Goal: Check status: Check status

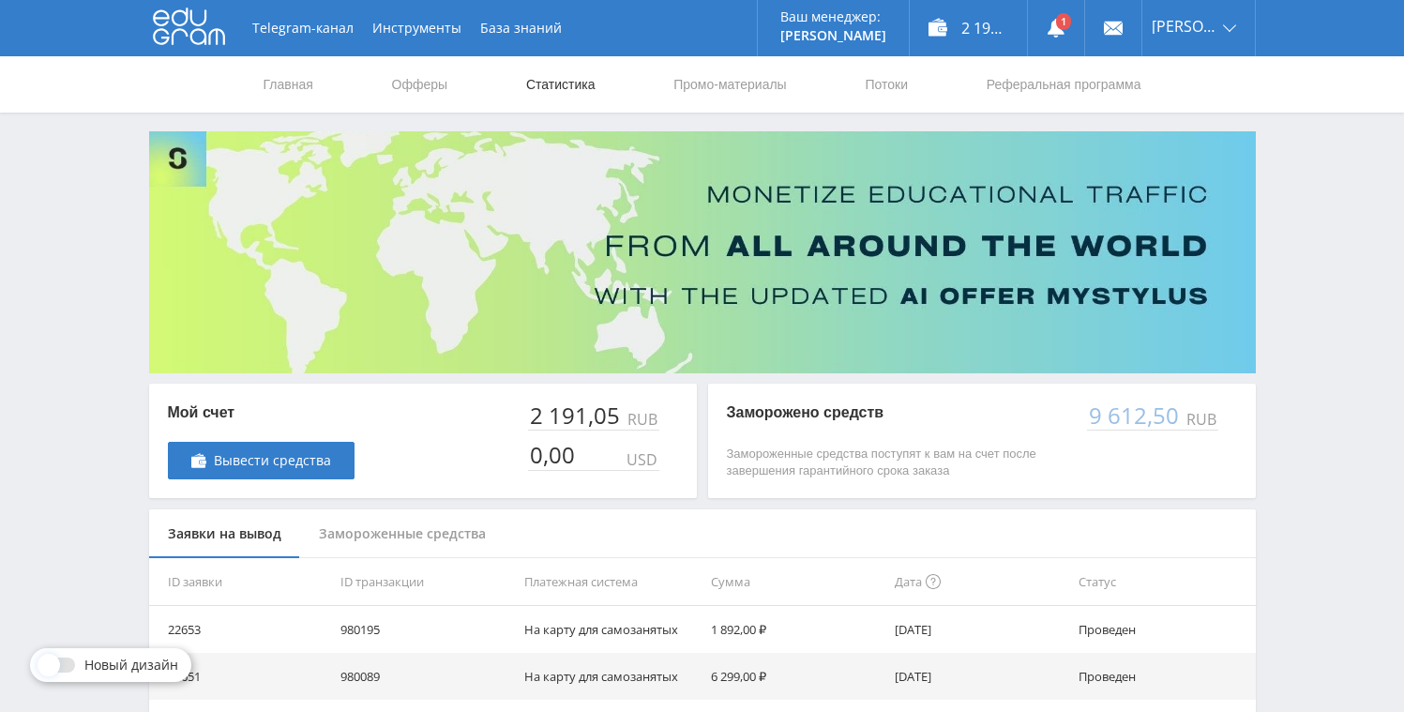
click at [556, 79] on link "Статистика" at bounding box center [560, 84] width 73 height 56
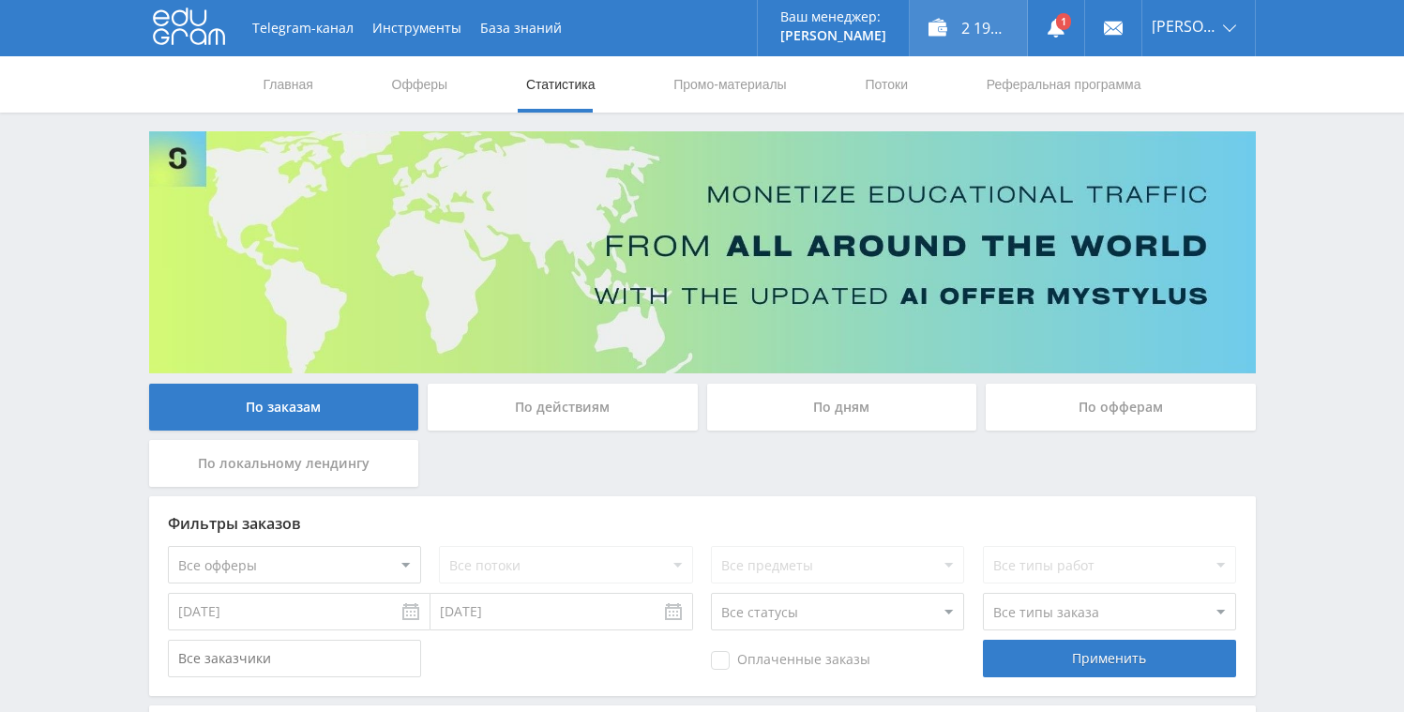
click at [954, 22] on div "2 191,05 ₽" at bounding box center [968, 28] width 117 height 56
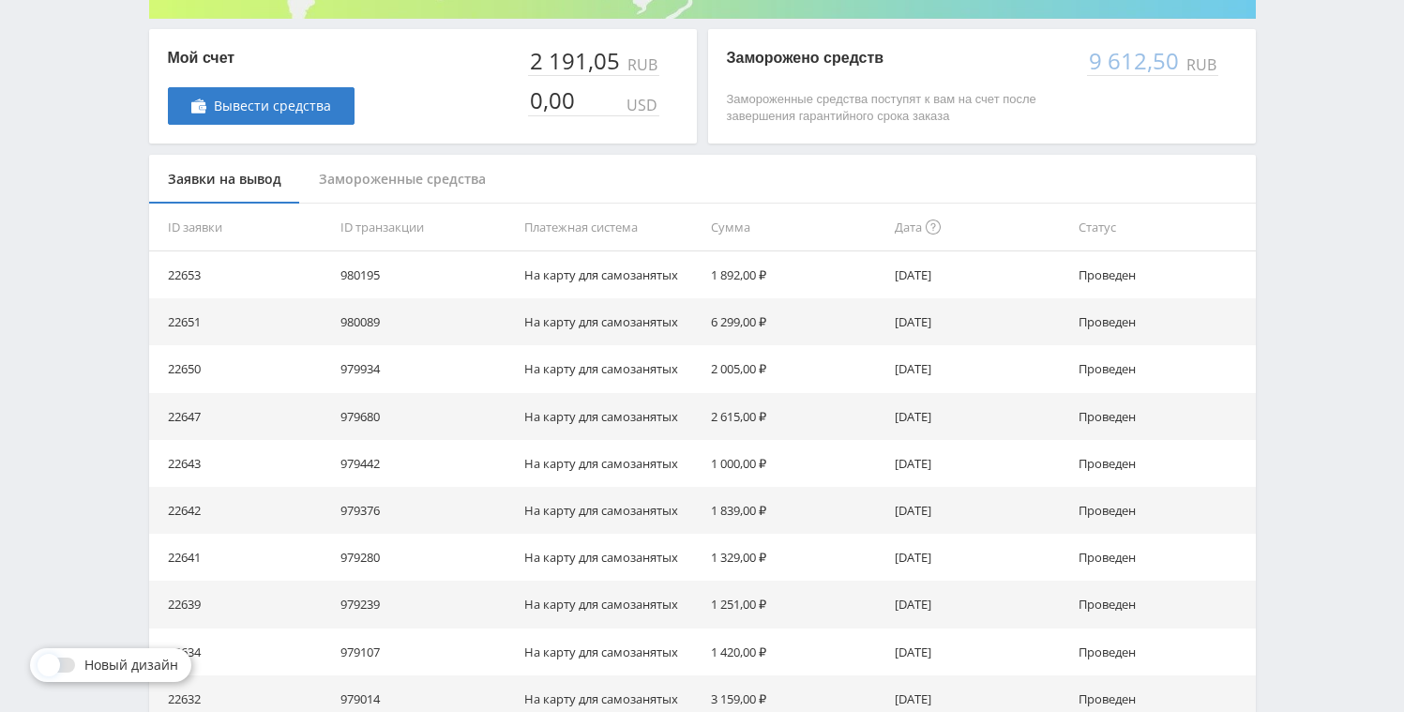
scroll to position [111, 0]
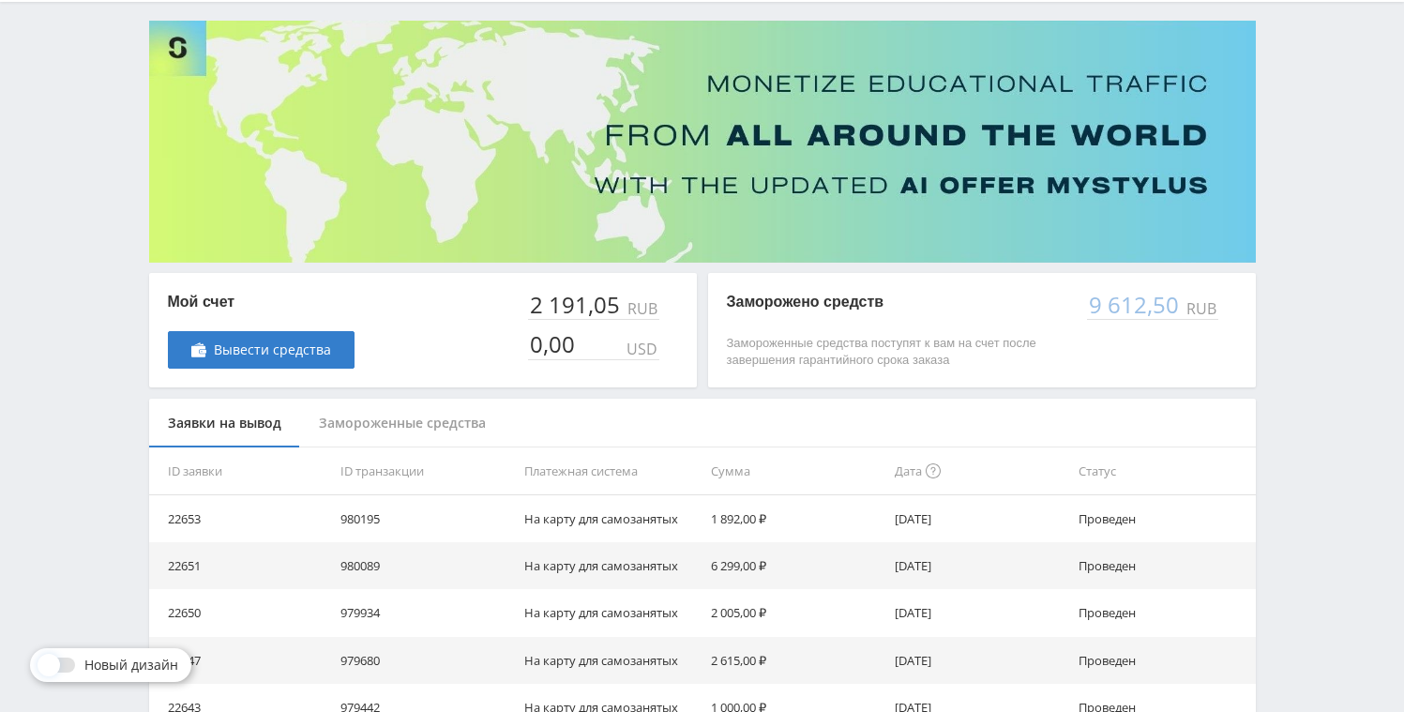
click at [399, 410] on div "Замороженные средства" at bounding box center [402, 424] width 204 height 50
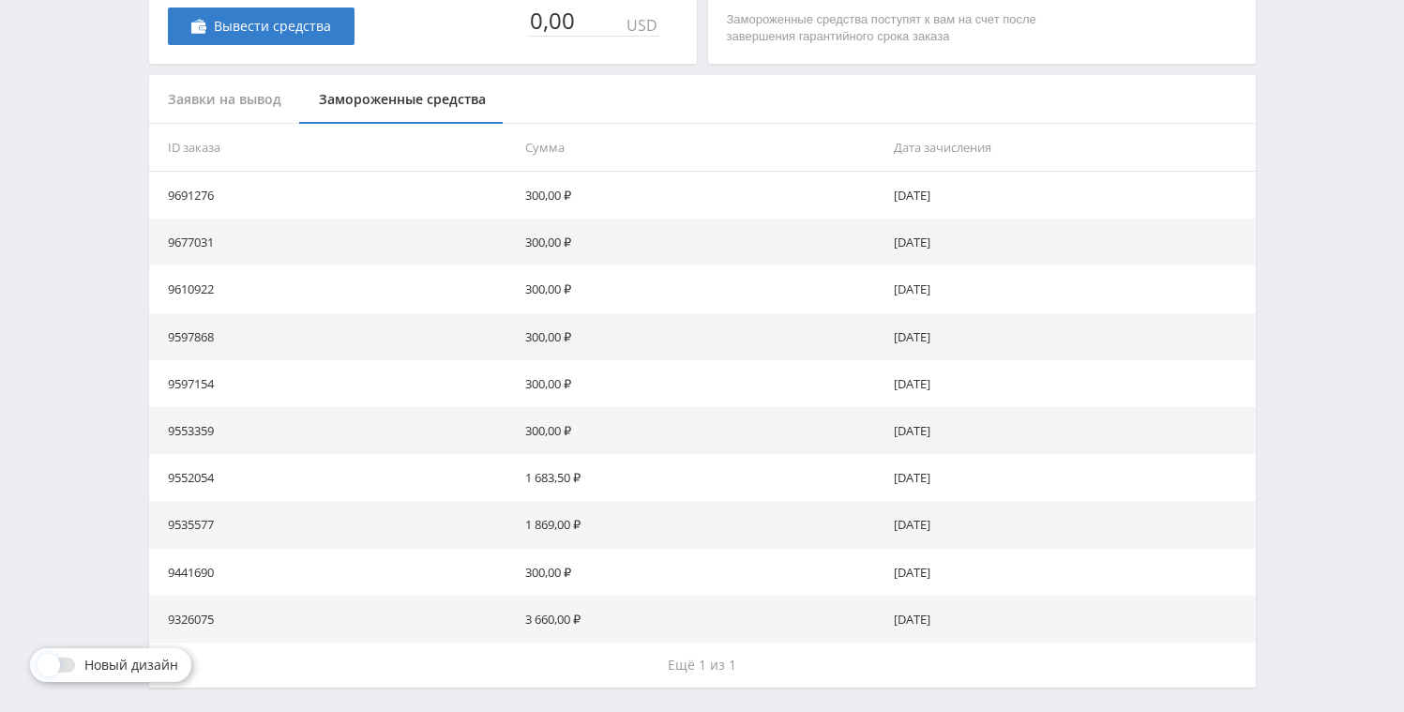
scroll to position [478, 0]
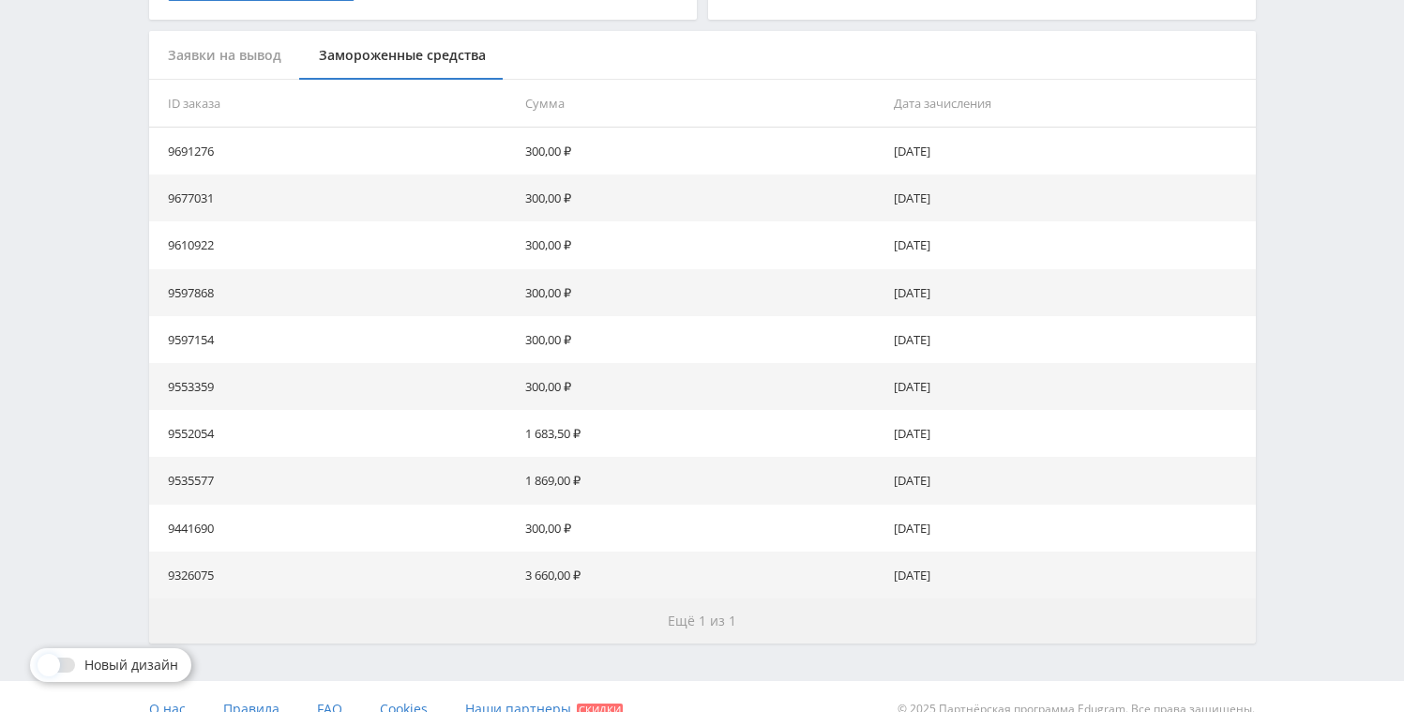
click at [694, 621] on span "Ещё 1 из 1" at bounding box center [702, 621] width 68 height 18
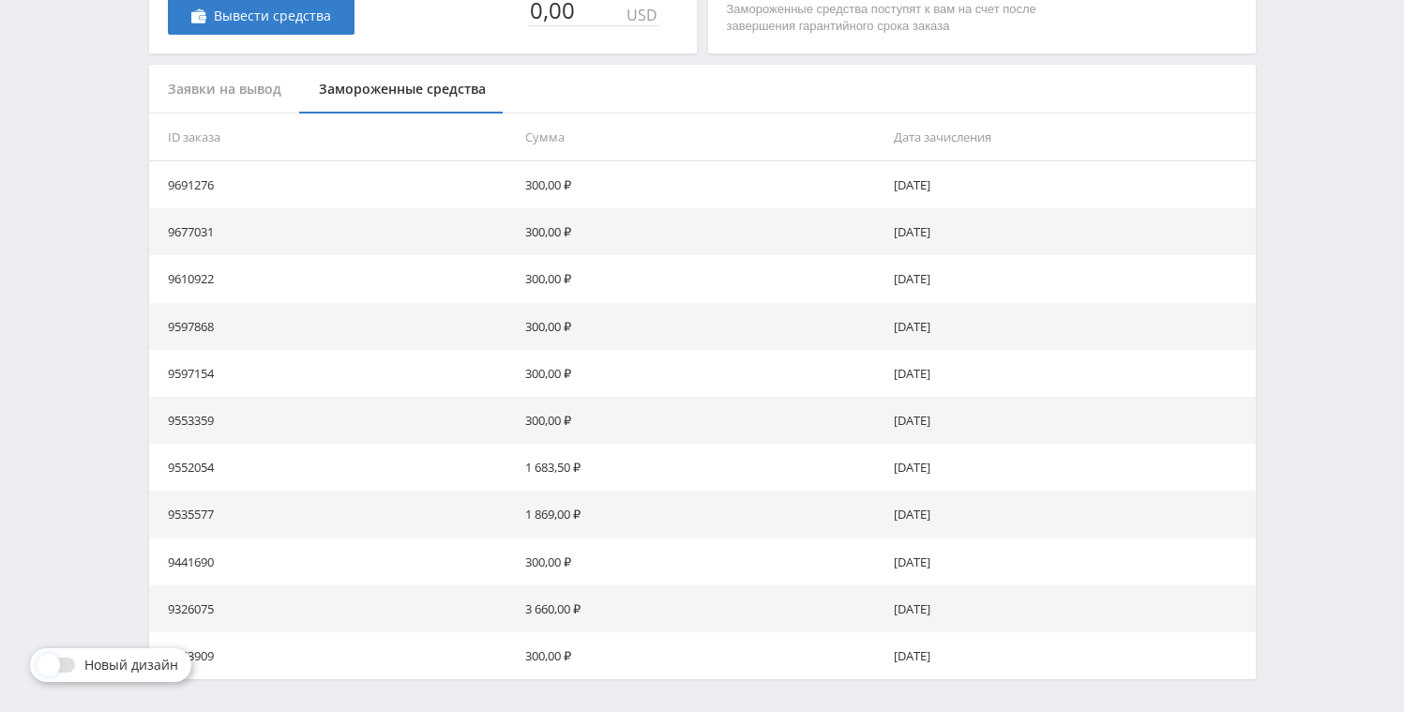
scroll to position [0, 0]
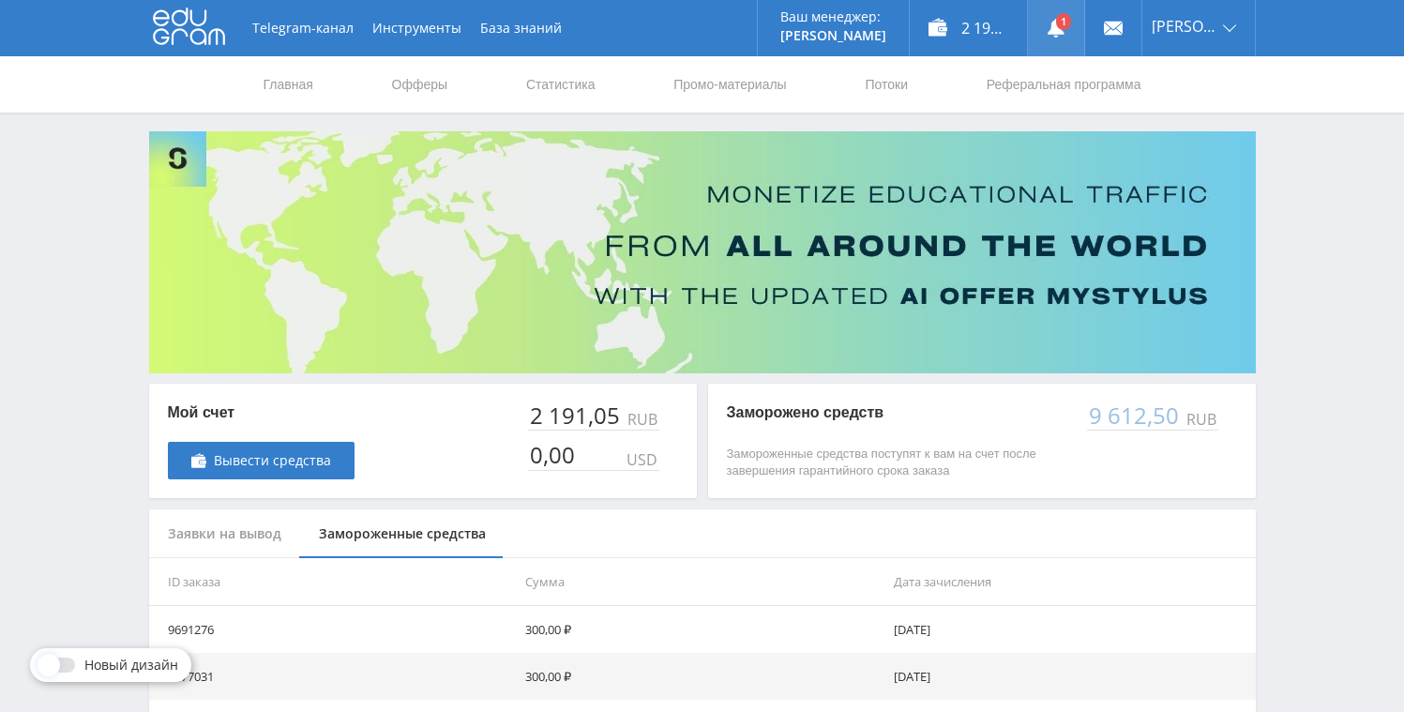
click at [1054, 10] on link at bounding box center [1056, 28] width 56 height 56
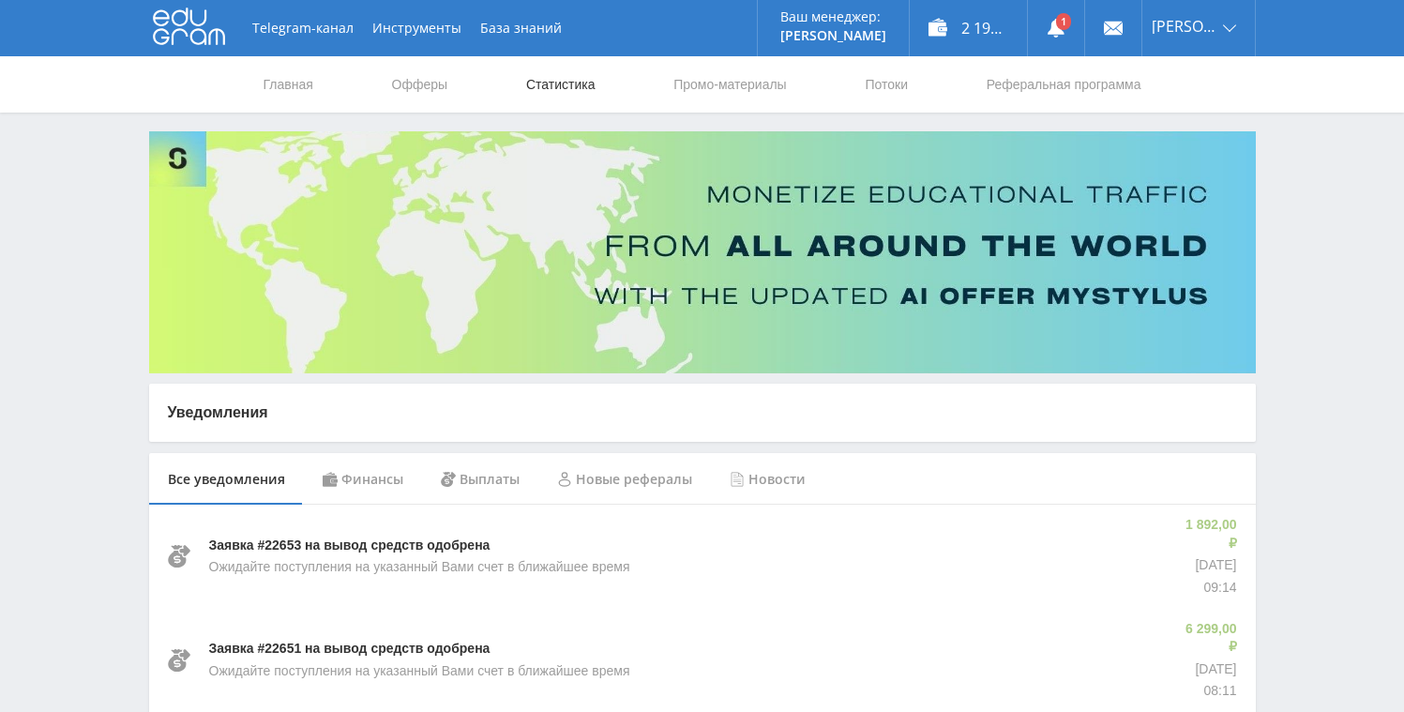
click at [539, 72] on link "Статистика" at bounding box center [560, 84] width 73 height 56
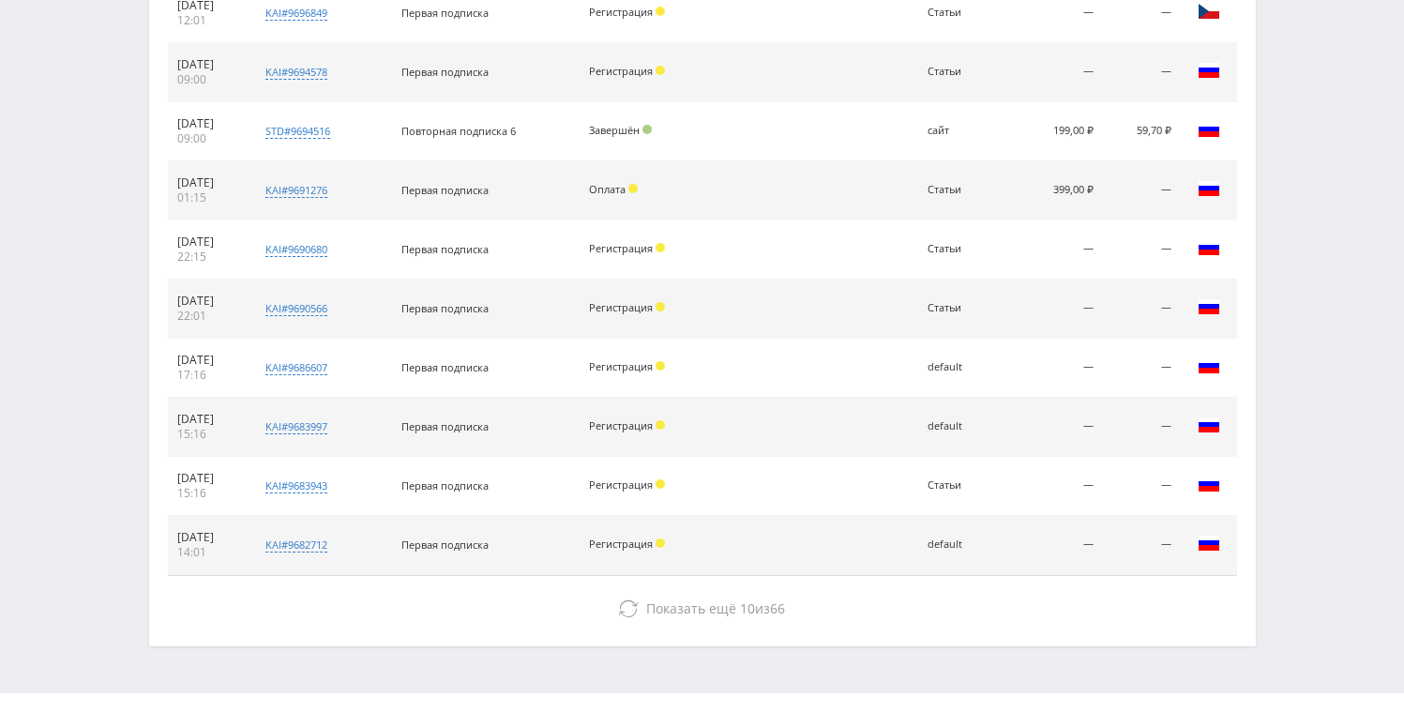
scroll to position [112, 0]
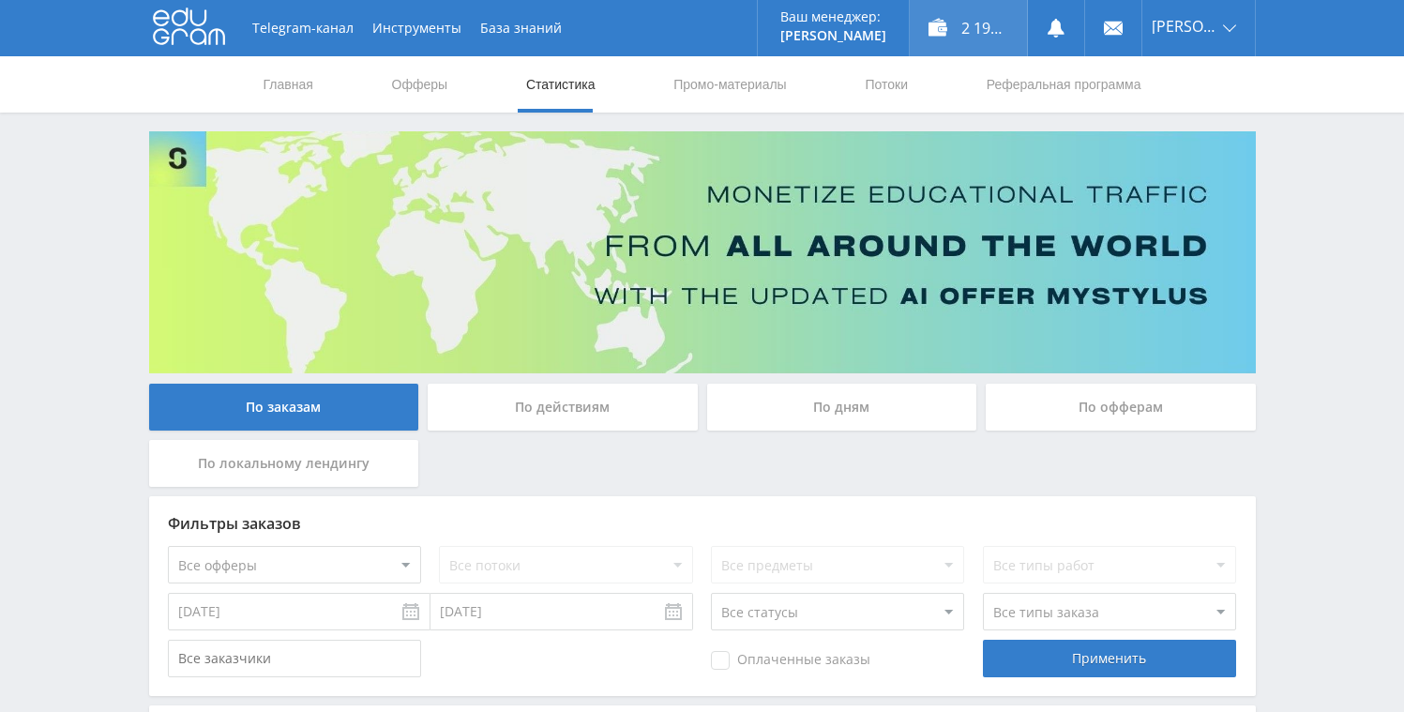
click at [978, 28] on div "2 191,05 ₽" at bounding box center [968, 28] width 117 height 56
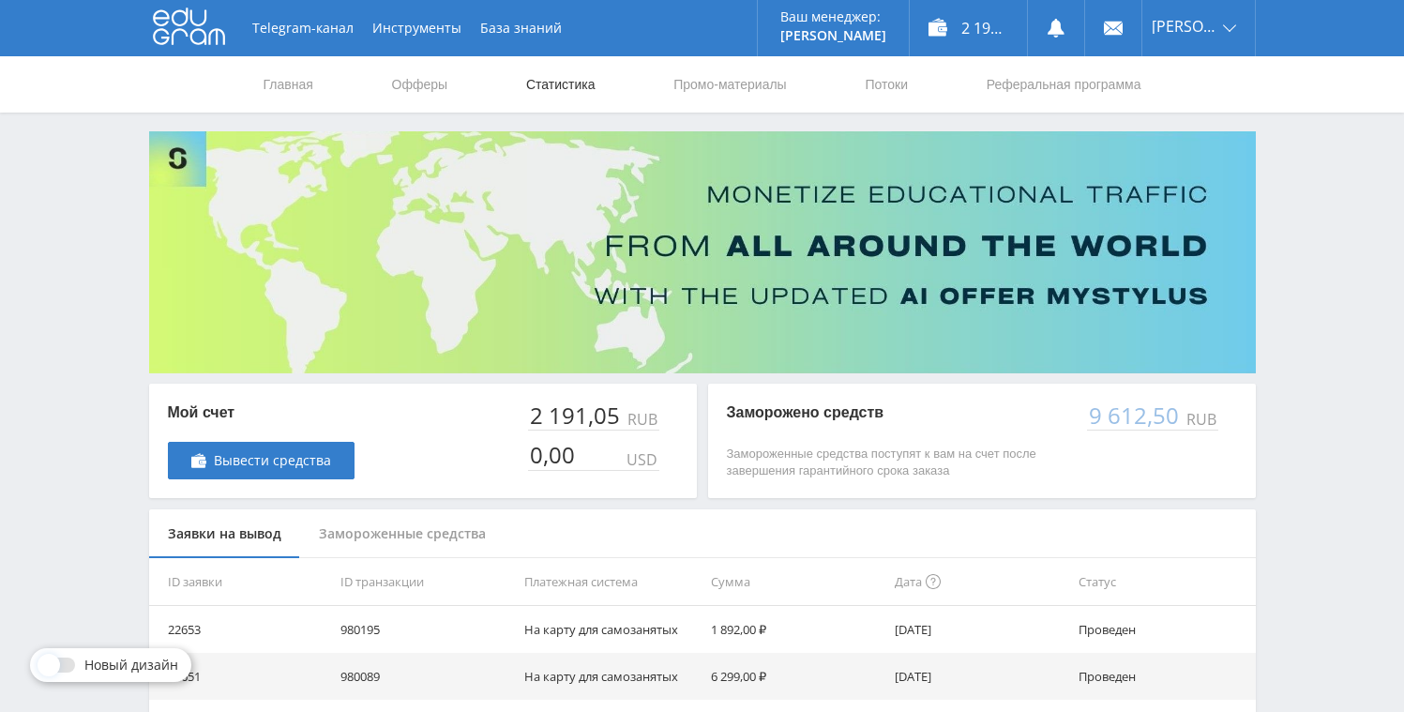
click at [555, 87] on link "Статистика" at bounding box center [560, 84] width 73 height 56
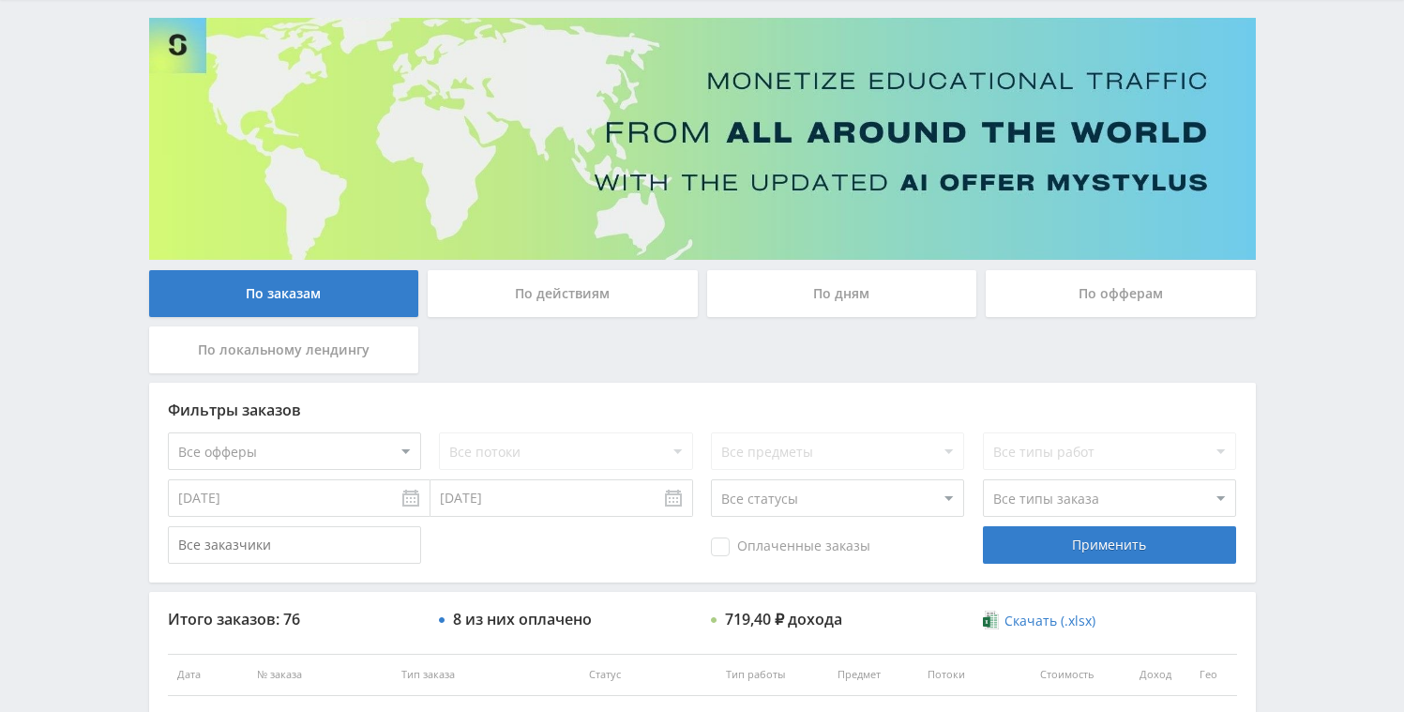
scroll to position [136, 0]
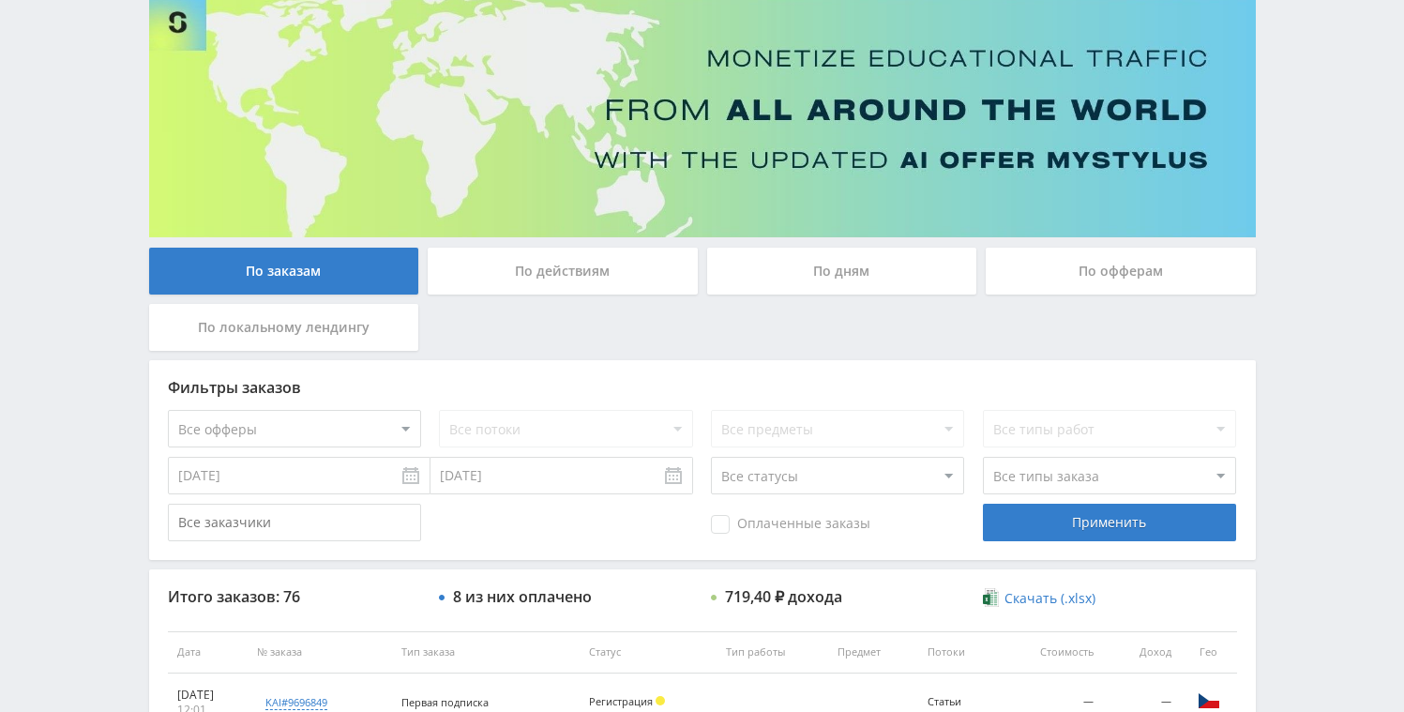
click at [416, 479] on input "[DATE]" at bounding box center [299, 476] width 263 height 38
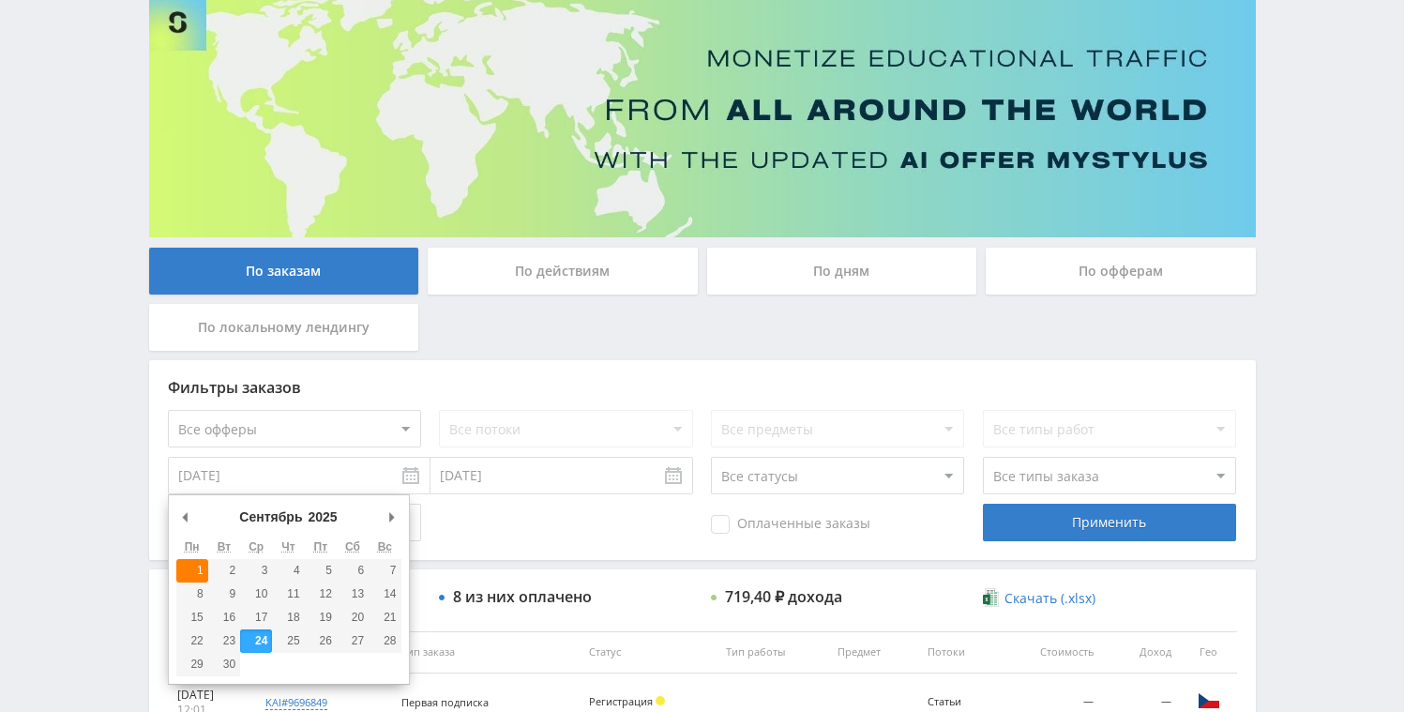
type input "01.09.2025"
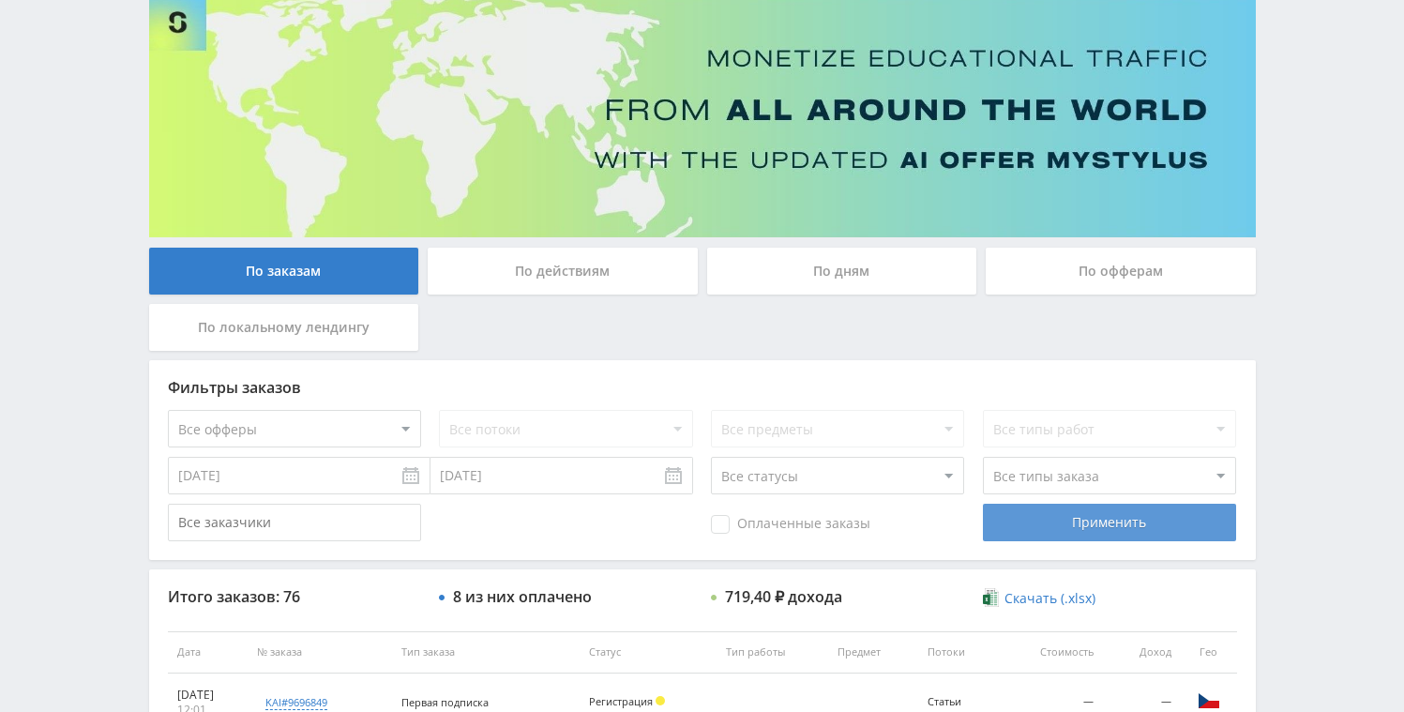
click at [1059, 518] on div "Применить" at bounding box center [1109, 523] width 253 height 38
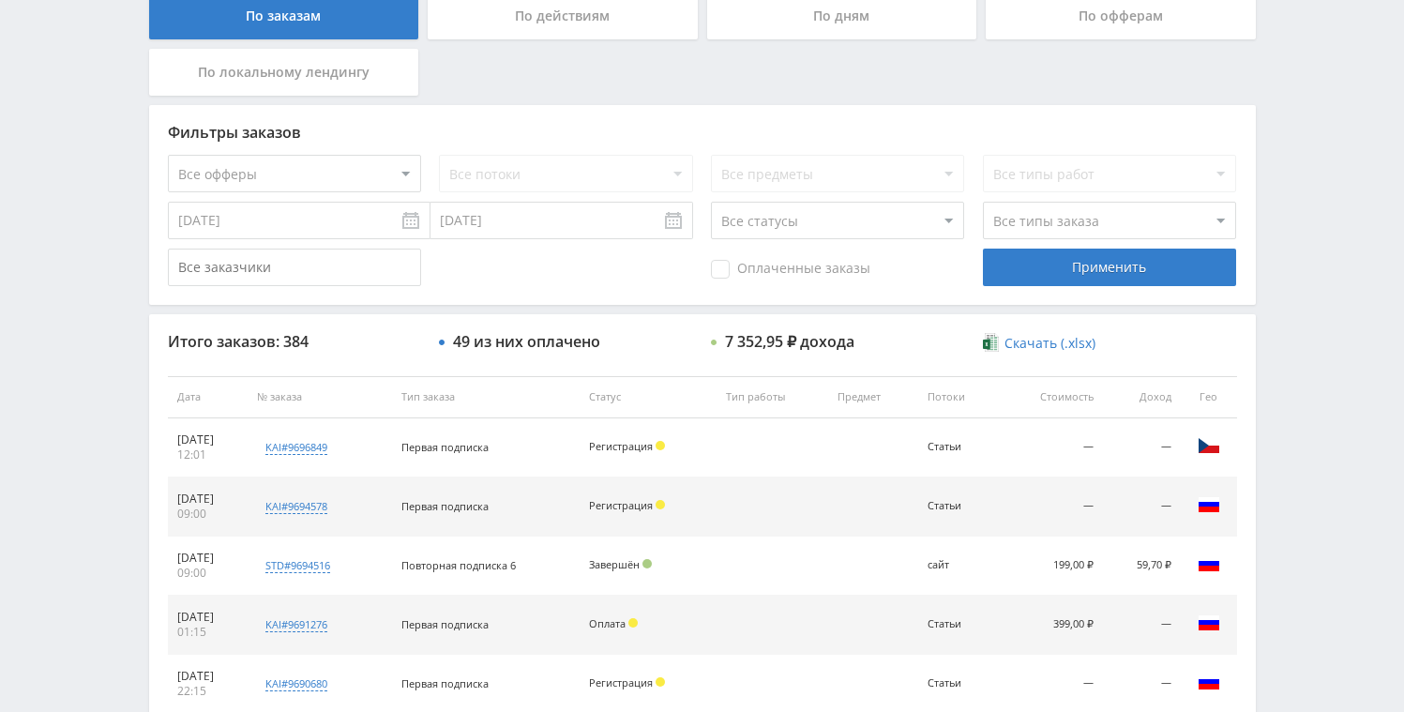
scroll to position [0, 0]
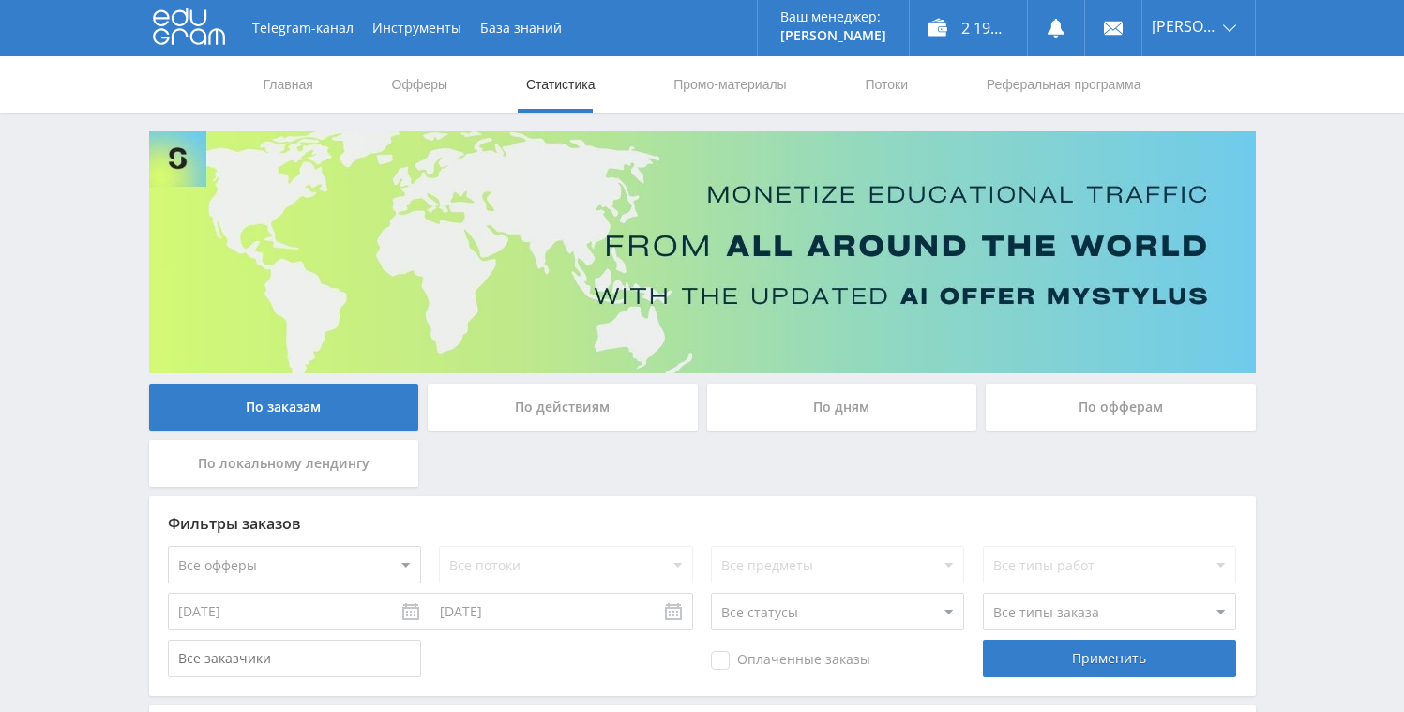
click at [851, 405] on div "По дням" at bounding box center [842, 407] width 270 height 47
click at [0, 0] on input "По дням" at bounding box center [0, 0] width 0 height 0
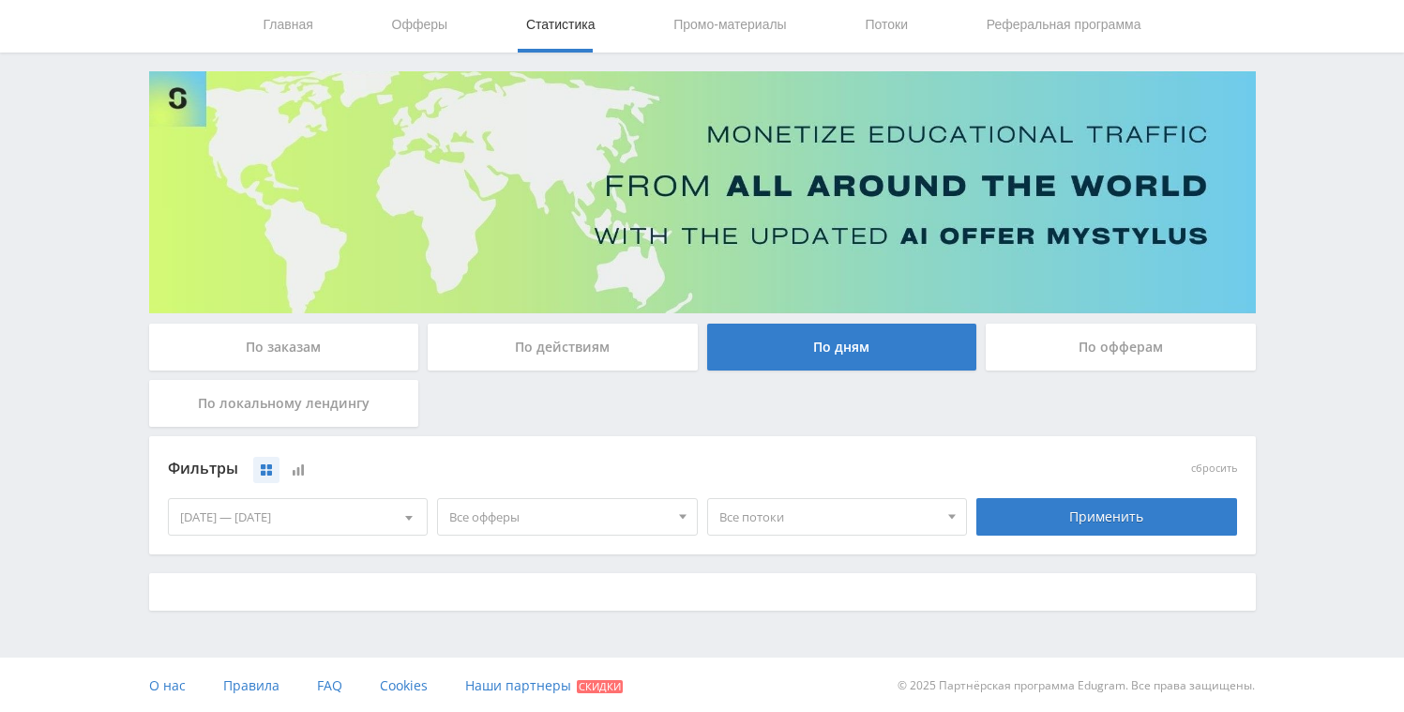
scroll to position [61, 0]
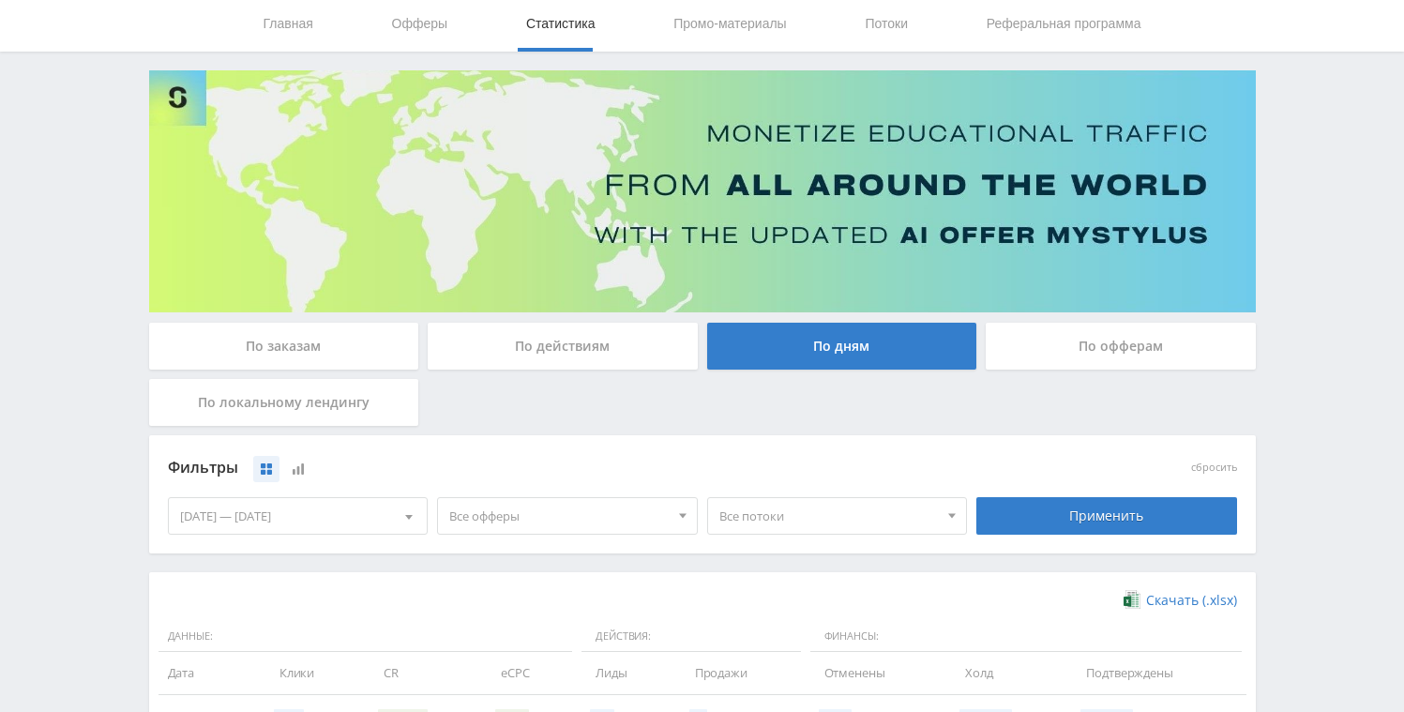
click at [341, 514] on div "[DATE] — [DATE]" at bounding box center [298, 516] width 259 height 36
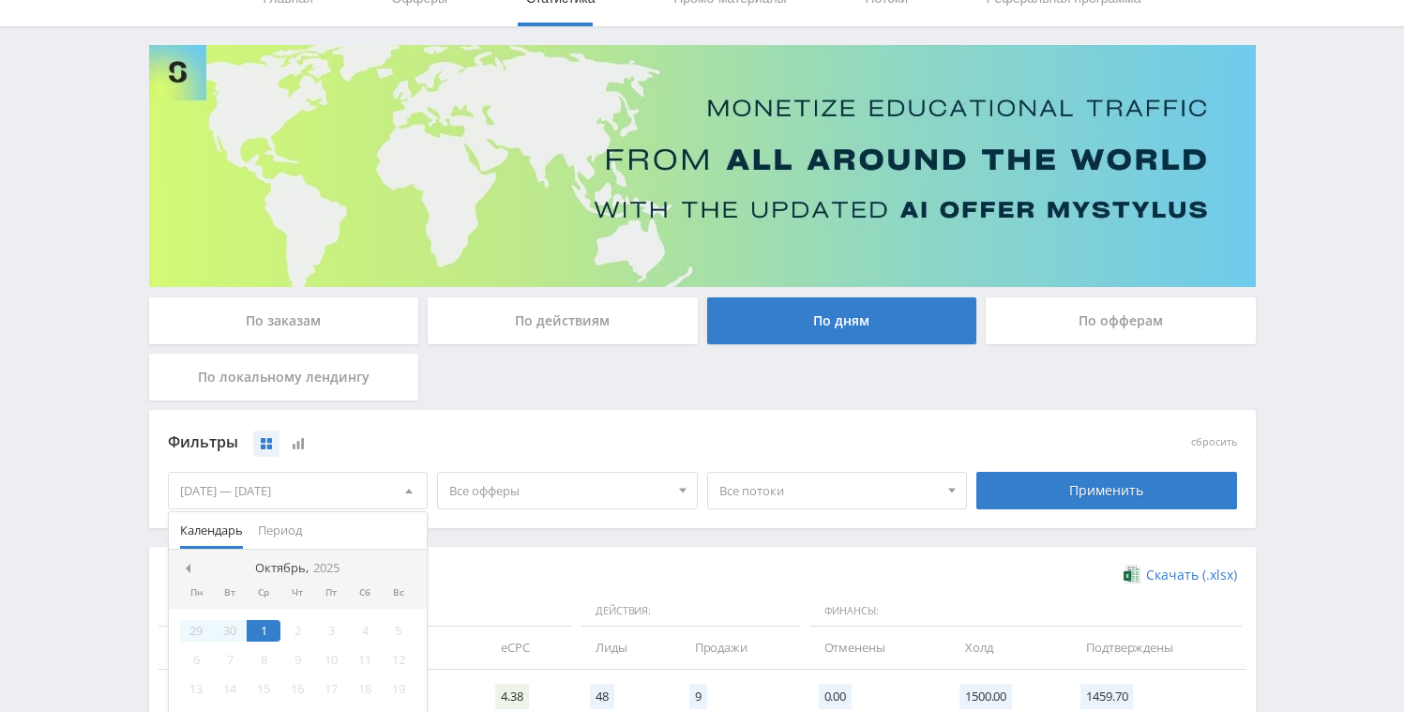
scroll to position [90, 0]
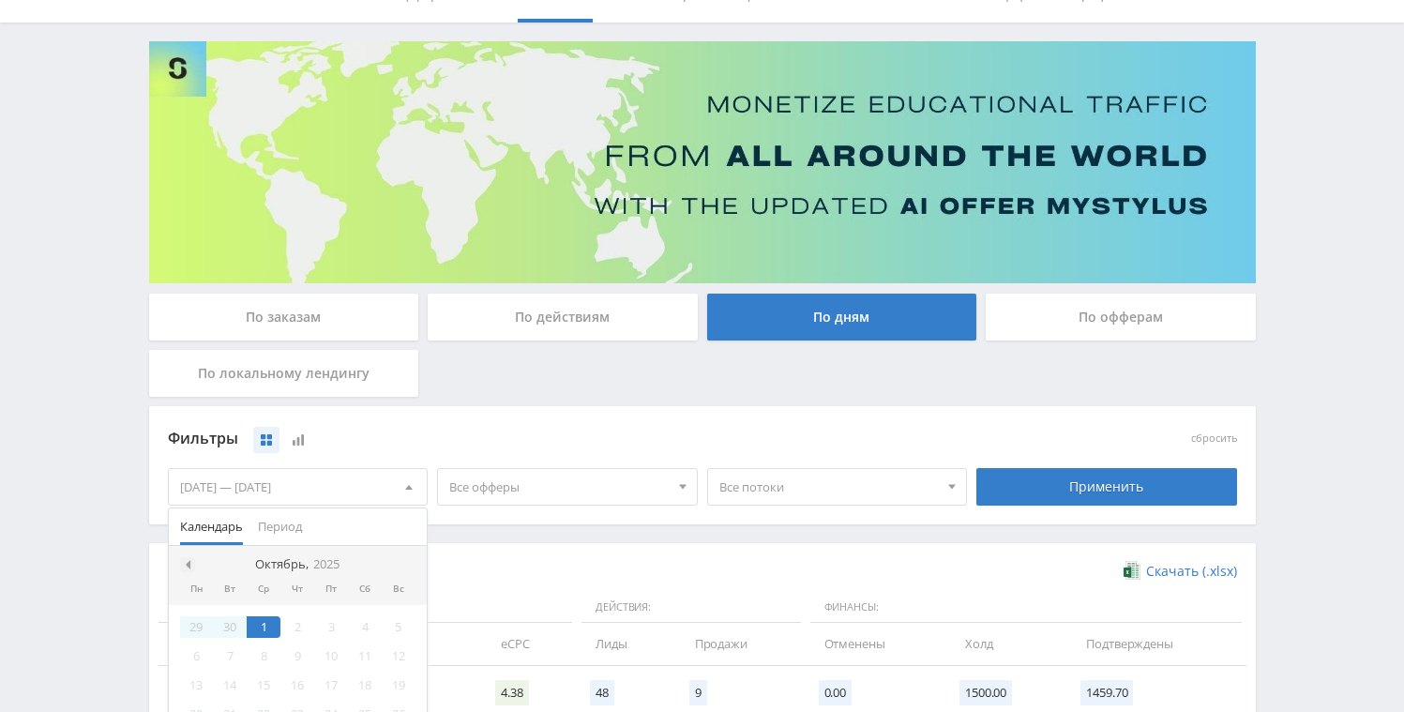
click at [190, 565] on div at bounding box center [187, 564] width 15 height 15
click at [198, 620] on div "1" at bounding box center [197, 627] width 34 height 22
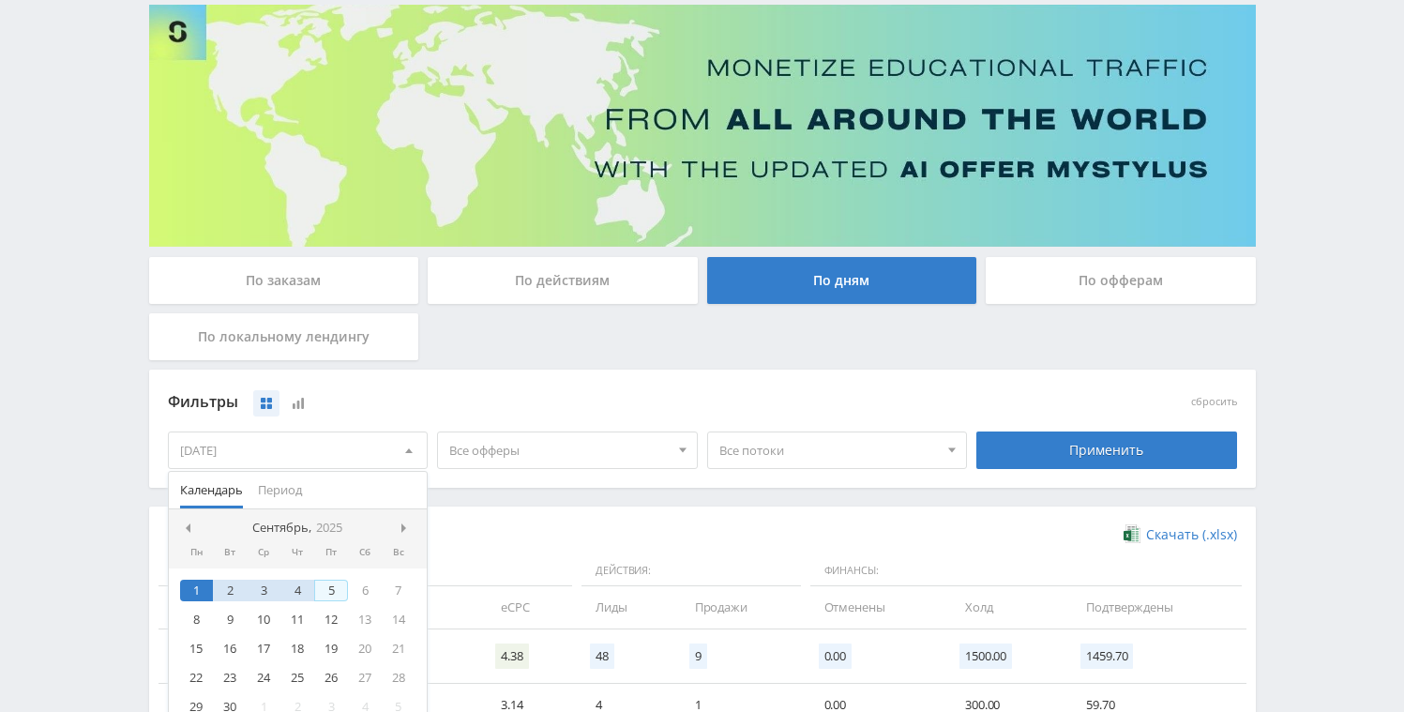
scroll to position [184, 0]
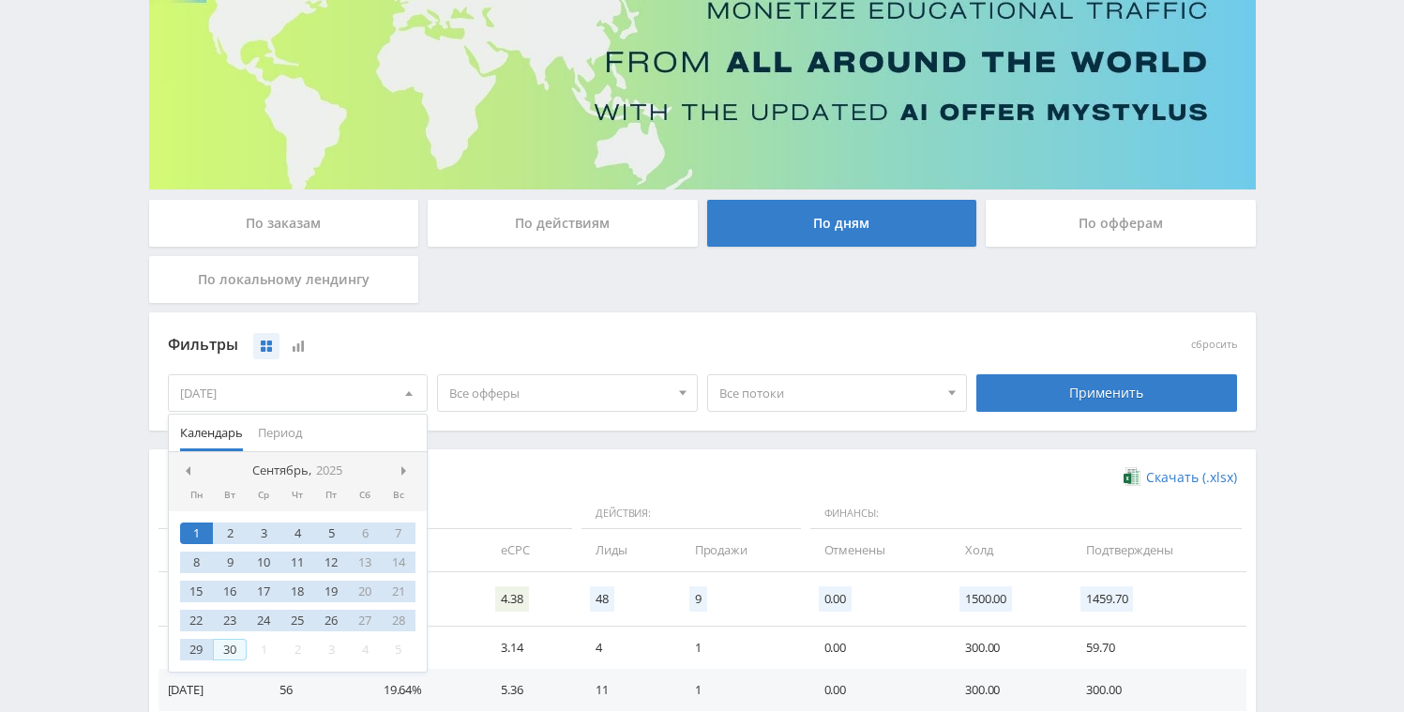
click at [238, 647] on div "30" at bounding box center [230, 650] width 34 height 22
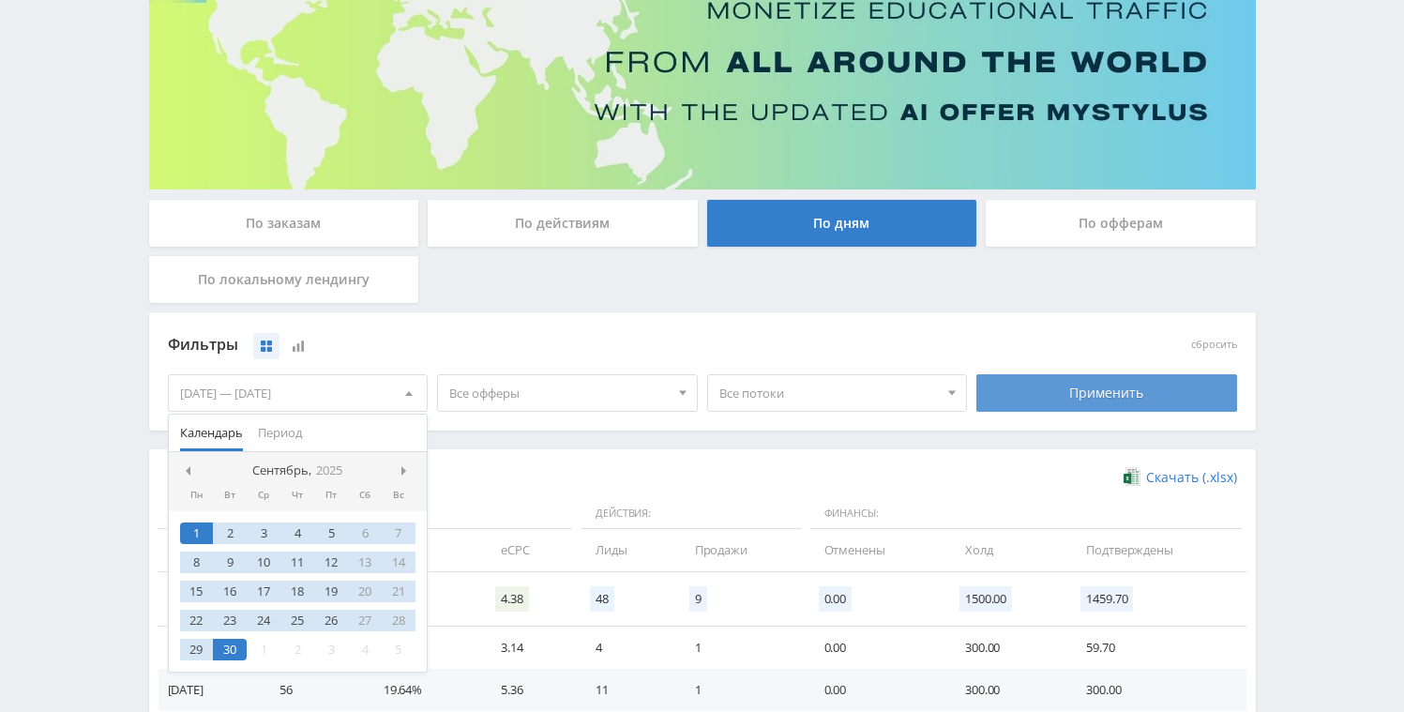
click at [1057, 390] on div "Применить" at bounding box center [1106, 393] width 261 height 38
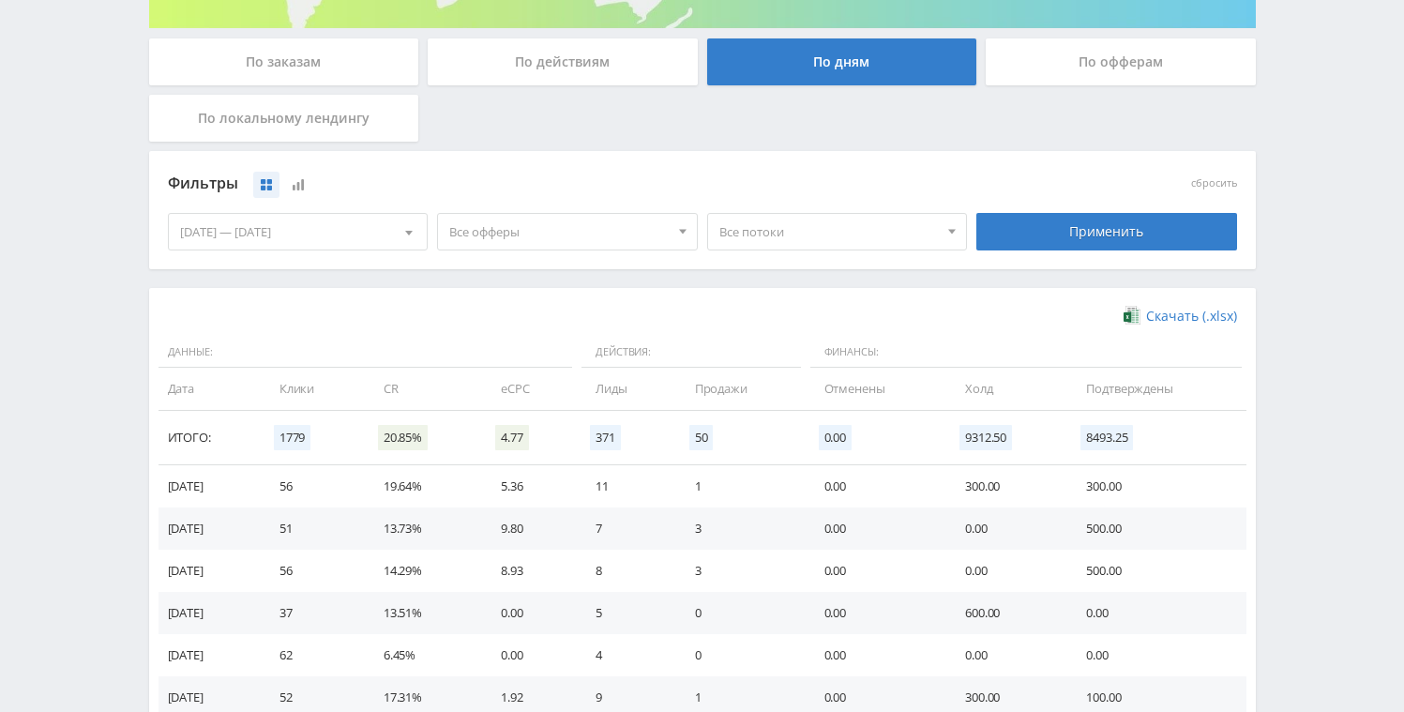
scroll to position [349, 0]
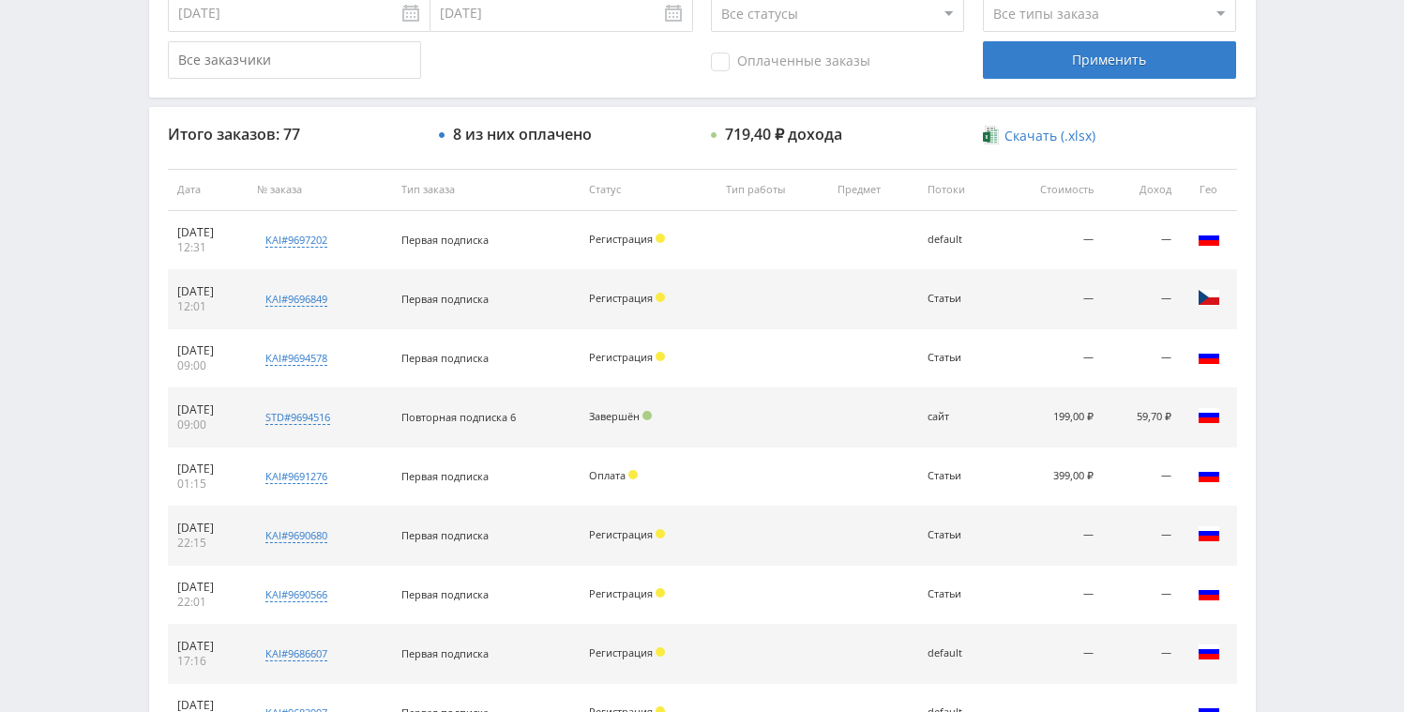
scroll to position [597, 0]
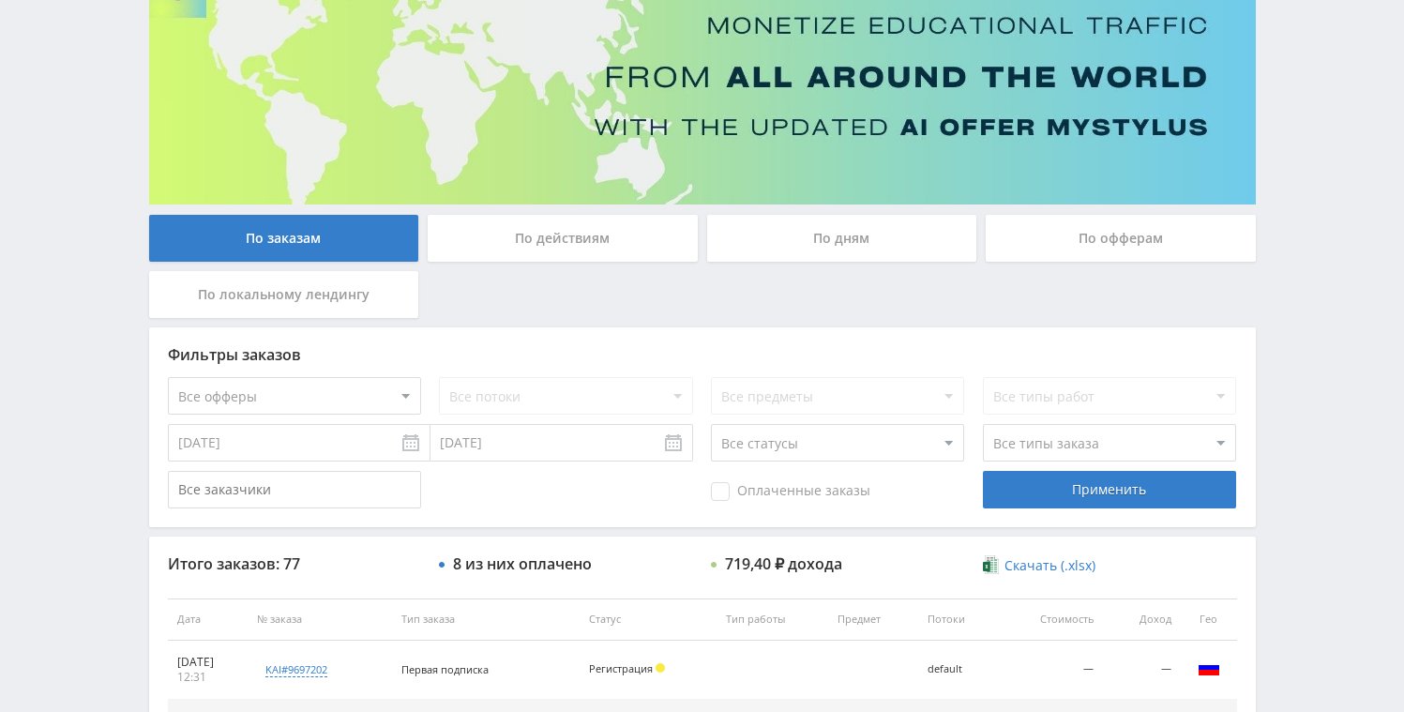
click at [761, 233] on div "По дням" at bounding box center [842, 238] width 270 height 47
click at [0, 0] on input "По дням" at bounding box center [0, 0] width 0 height 0
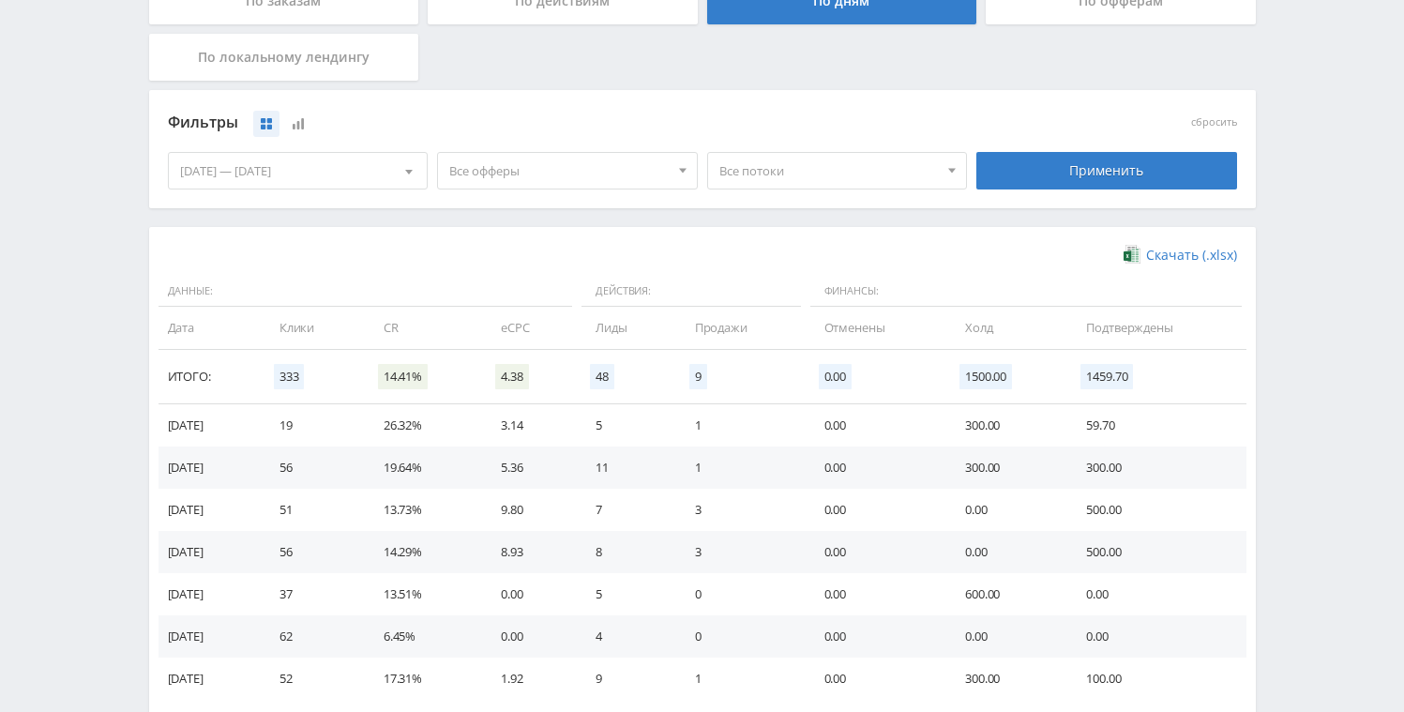
scroll to position [515, 0]
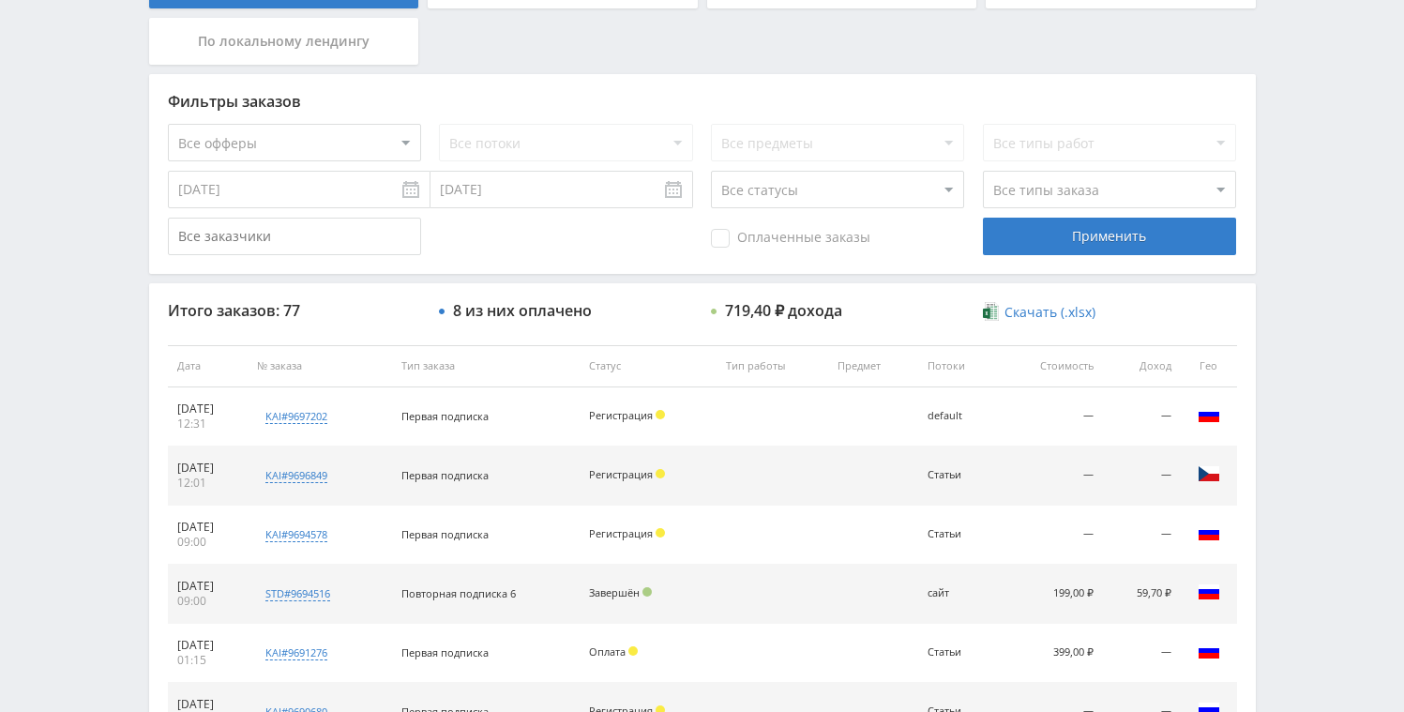
scroll to position [496, 0]
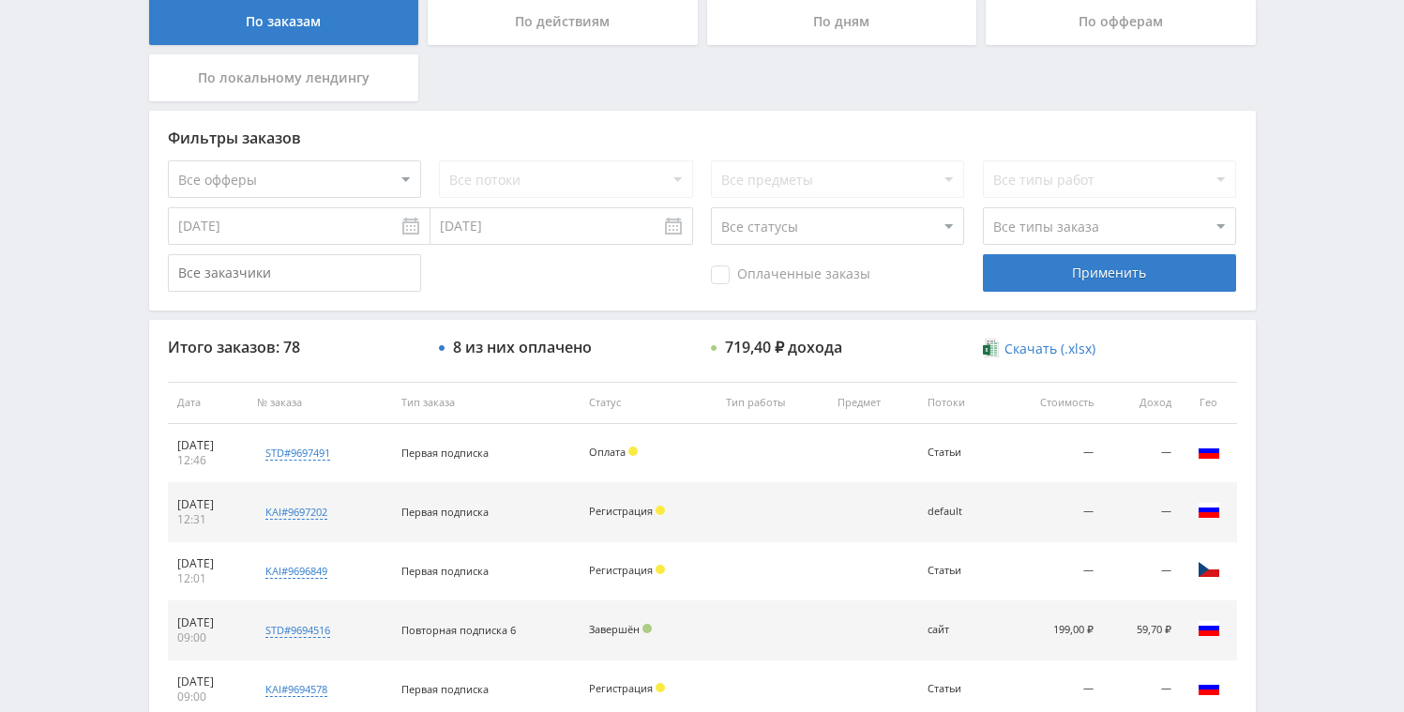
scroll to position [220, 0]
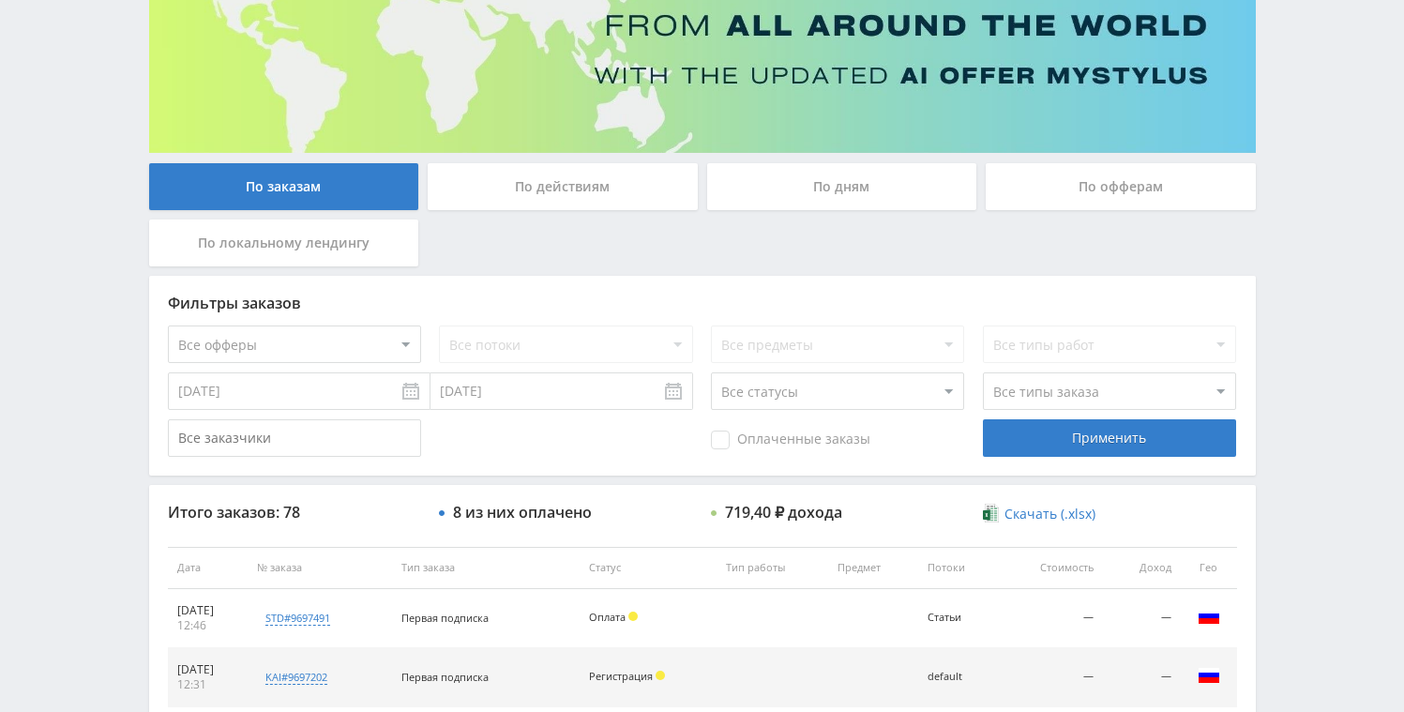
click at [780, 405] on select "Все статусы В аукционе В работе На гарантии Завершен Возврат Черновик" at bounding box center [837, 391] width 253 height 38
select select "0"
click at [711, 372] on select "Все статусы В аукционе В работе На гарантии Завершен Возврат Черновик" at bounding box center [837, 391] width 253 height 38
click at [382, 351] on select "Все офферы MyStylus MyStylus - Revshare Кэмп Studybay Автор24 Studybay Brazil S…" at bounding box center [294, 344] width 253 height 38
select select "376"
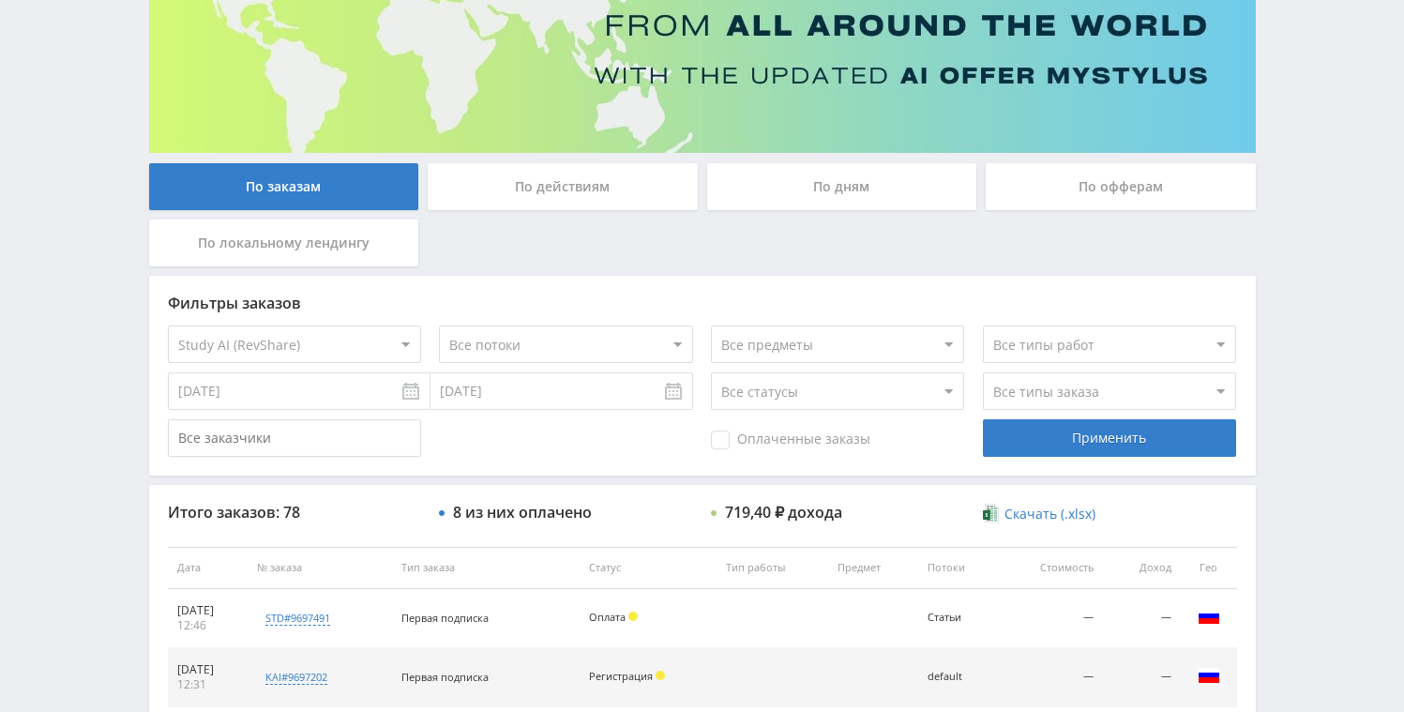
click at [612, 340] on select "Все потоки blog.neirobox.ru Статьи сайт" at bounding box center [565, 344] width 253 height 38
click at [439, 325] on select "Все потоки blog.neirobox.ru Статьи сайт" at bounding box center [565, 344] width 253 height 38
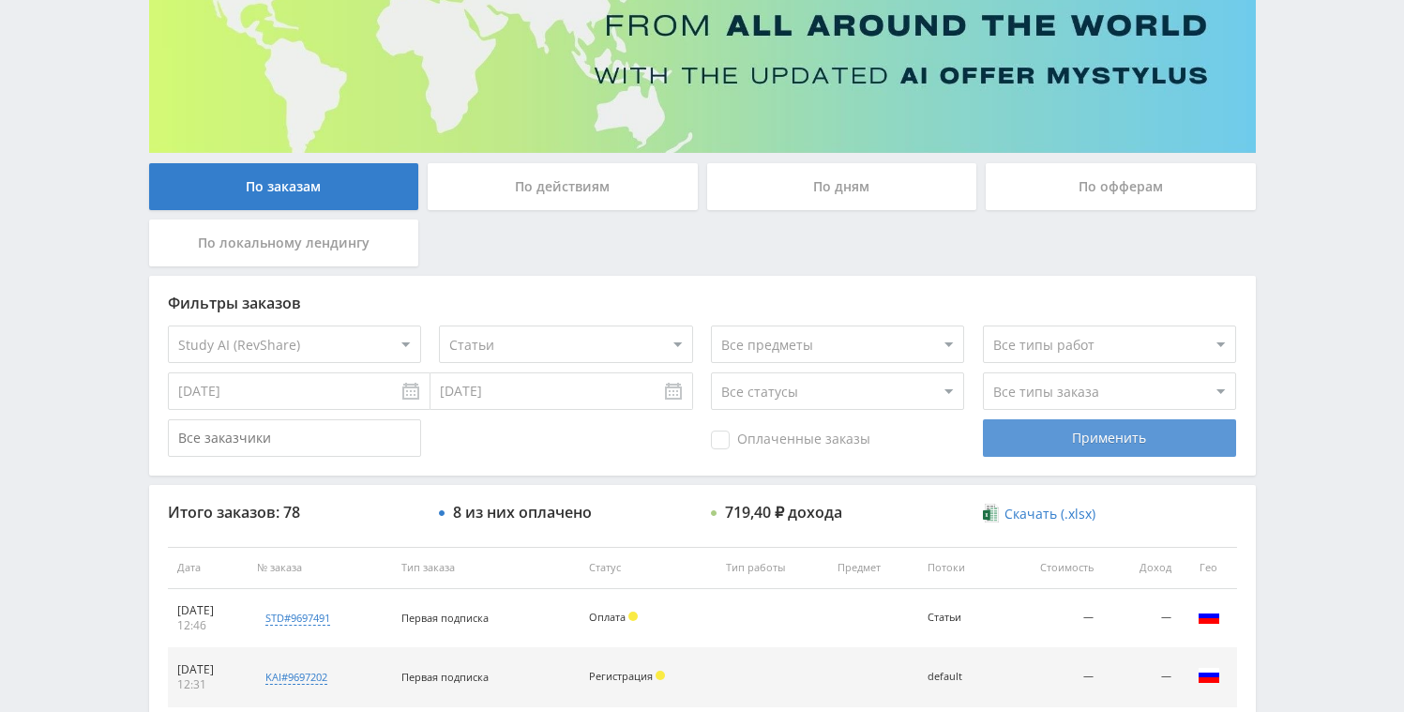
click at [1153, 432] on div "Применить" at bounding box center [1109, 438] width 253 height 38
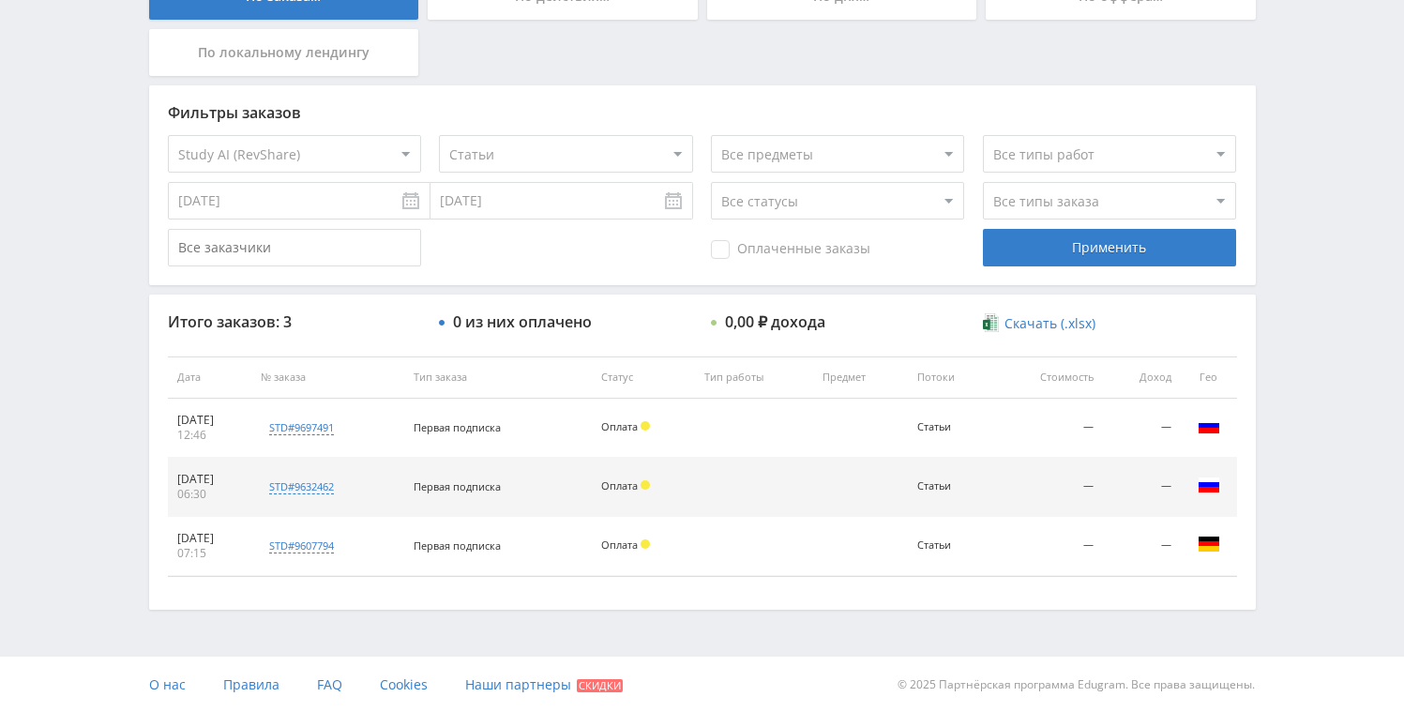
scroll to position [411, 0]
click at [623, 164] on select "Все потоки blog.neirobox.ru Статьи сайт" at bounding box center [565, 154] width 253 height 38
click at [439, 135] on select "Все потоки blog.neirobox.ru Статьи сайт" at bounding box center [565, 154] width 253 height 38
click at [1065, 249] on div "Применить" at bounding box center [1109, 248] width 253 height 38
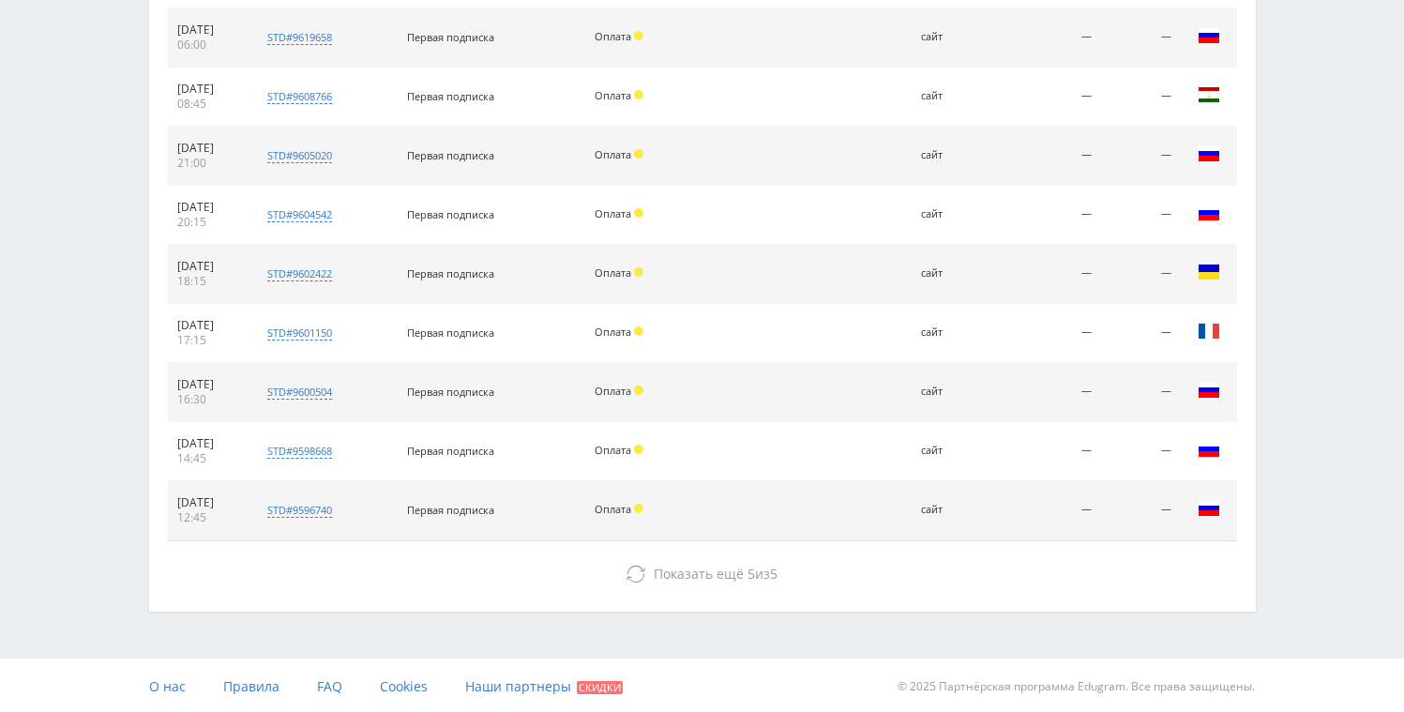
scroll to position [862, 0]
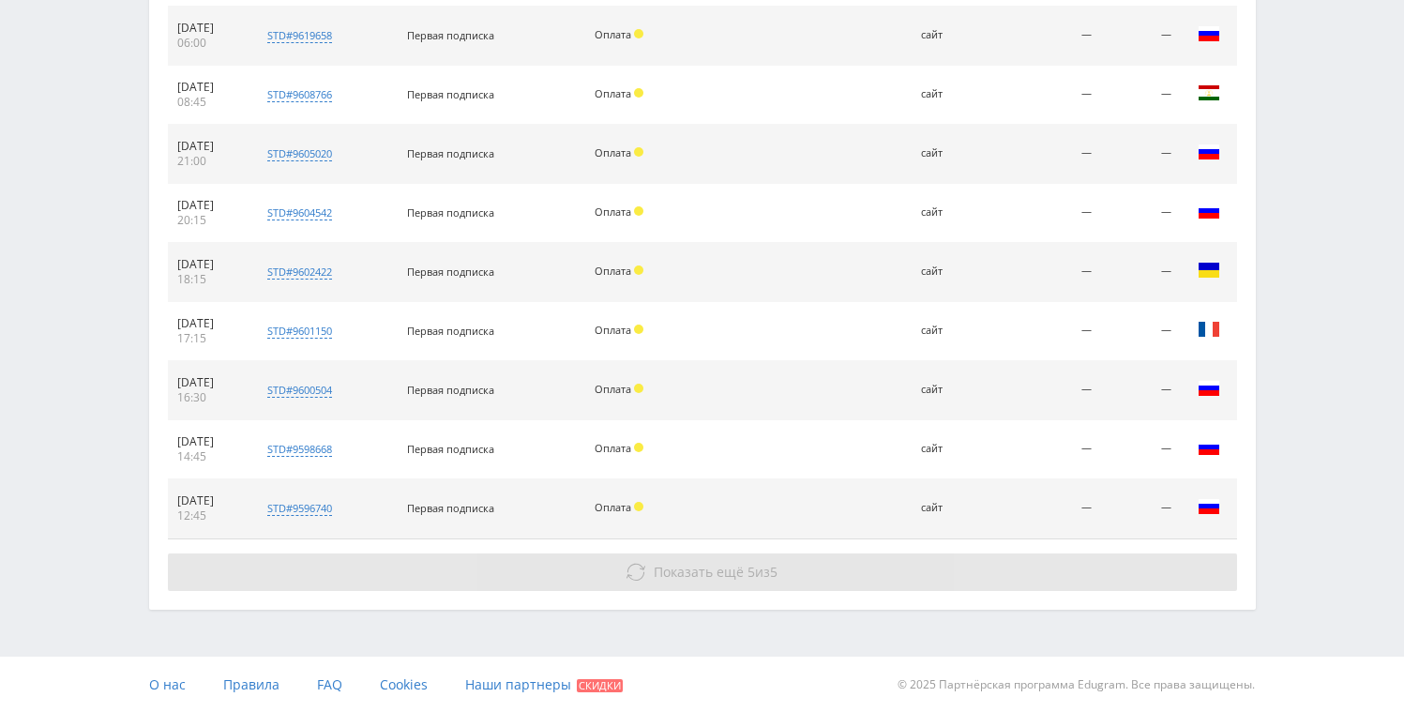
click at [721, 571] on span "Показать ещё" at bounding box center [699, 572] width 90 height 18
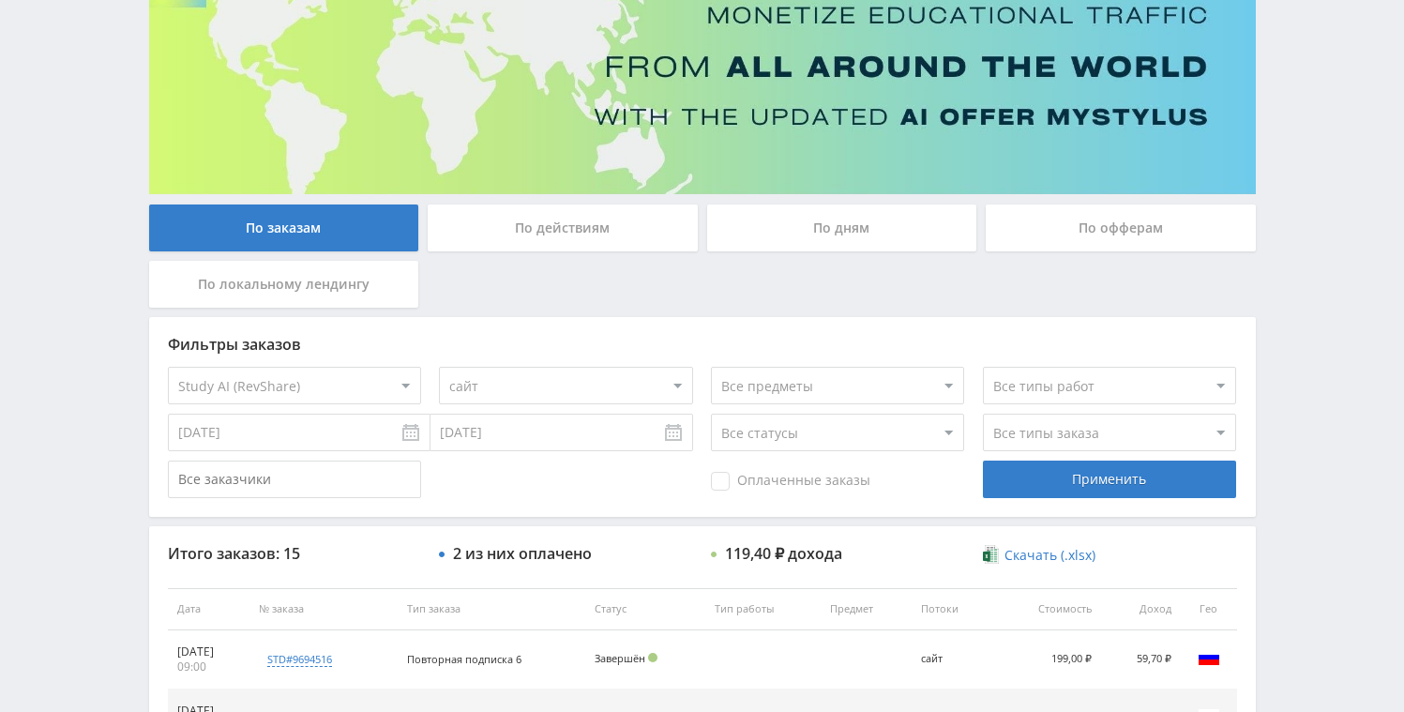
scroll to position [147, 0]
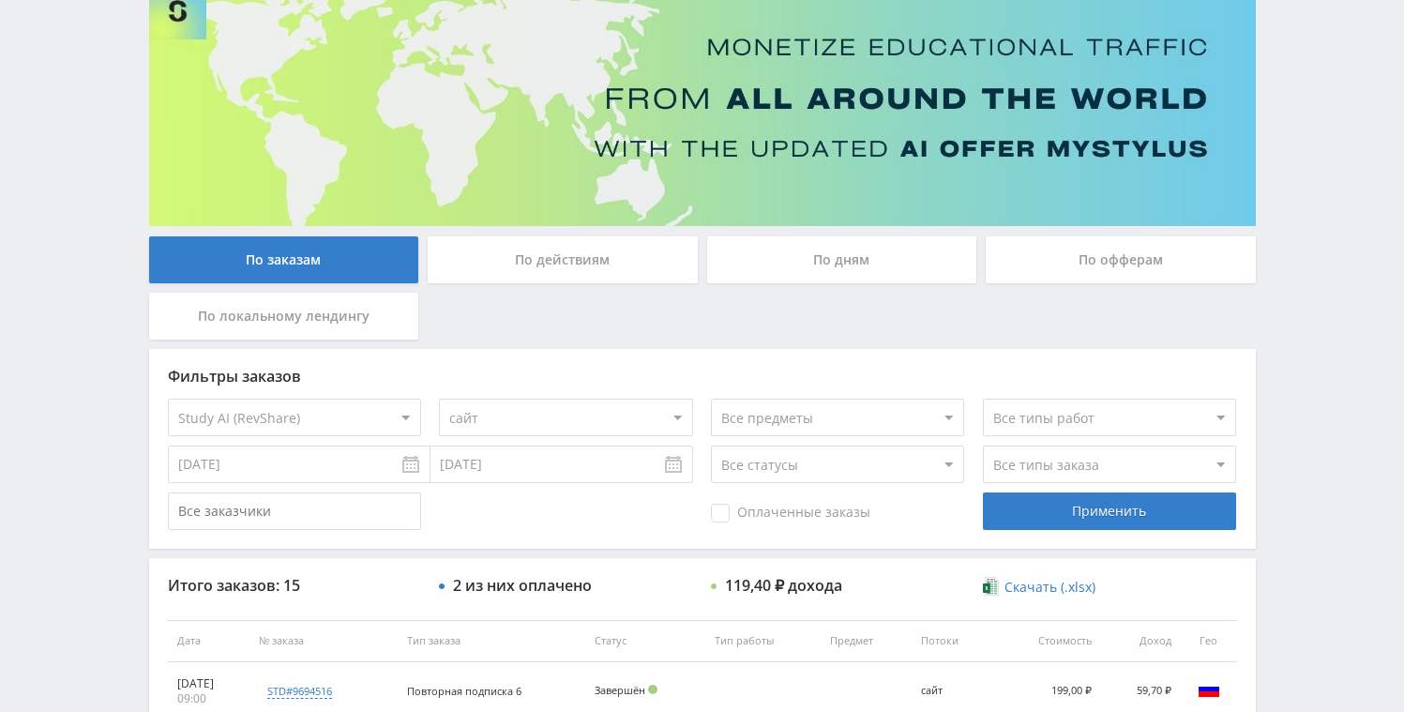
click at [514, 410] on select "Все потоки blog.neirobox.ru Статьи сайт" at bounding box center [565, 418] width 253 height 38
click at [439, 399] on select "Все потоки blog.neirobox.ru Статьи сайт" at bounding box center [565, 418] width 253 height 38
click at [1014, 501] on div "Применить" at bounding box center [1109, 511] width 253 height 38
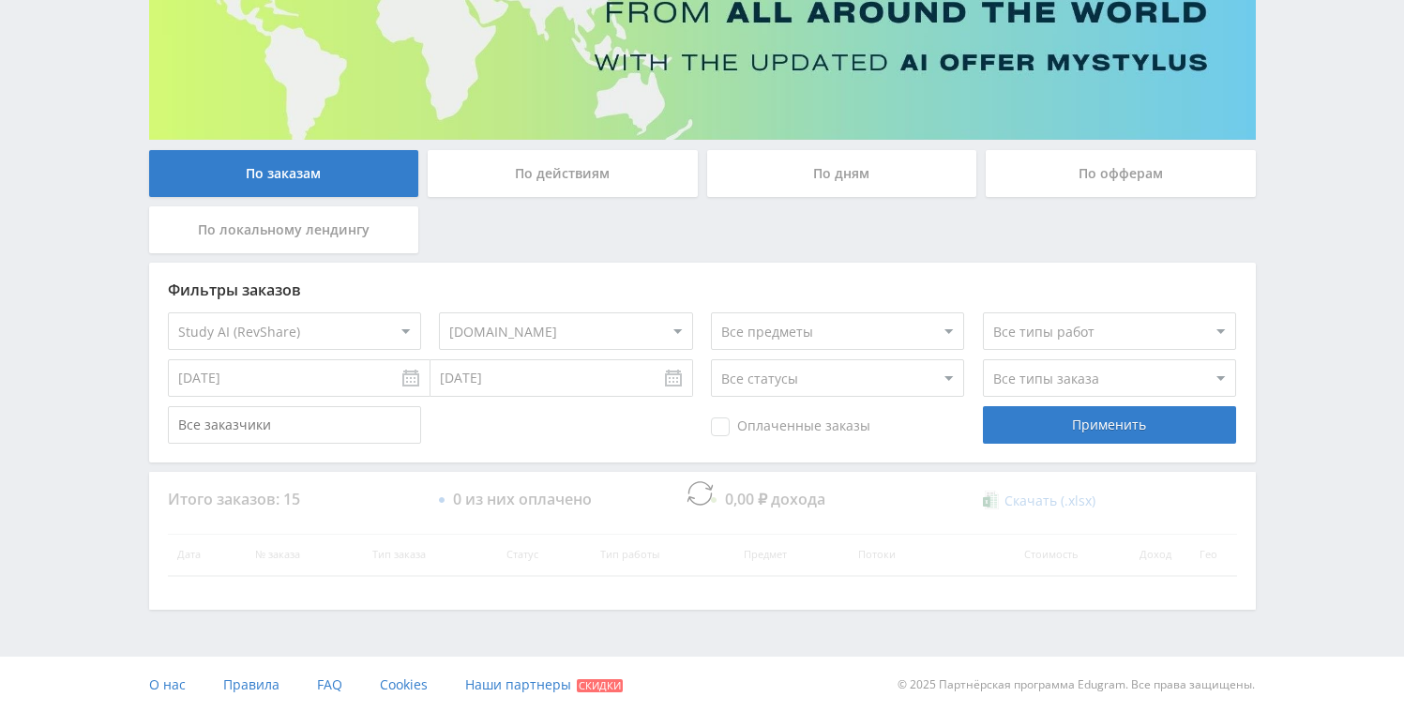
scroll to position [87, 0]
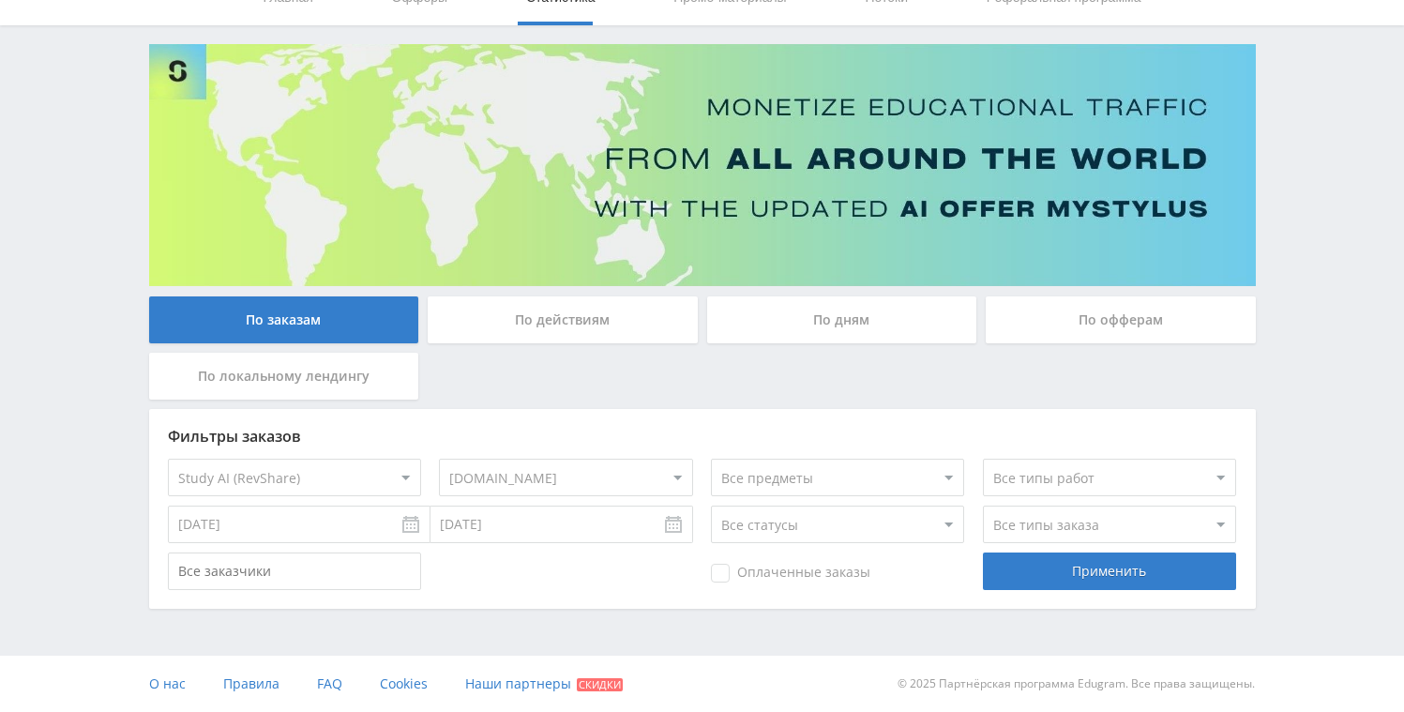
click at [541, 467] on select "Все потоки blog.neirobox.ru Статьи сайт" at bounding box center [565, 478] width 253 height 38
select select "0"
click at [439, 459] on select "Все потоки blog.neirobox.ru Статьи сайт" at bounding box center [565, 478] width 253 height 38
click at [1051, 574] on div "Применить" at bounding box center [1109, 571] width 253 height 38
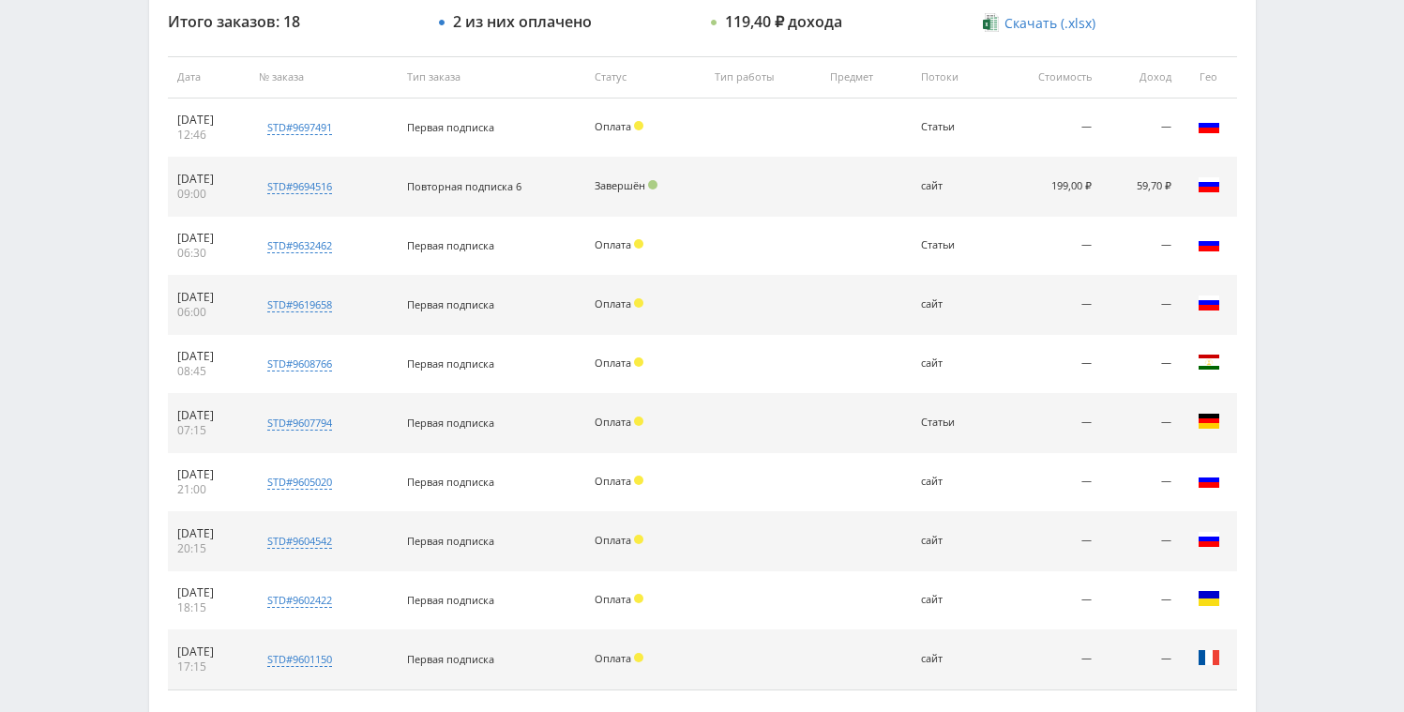
scroll to position [862, 0]
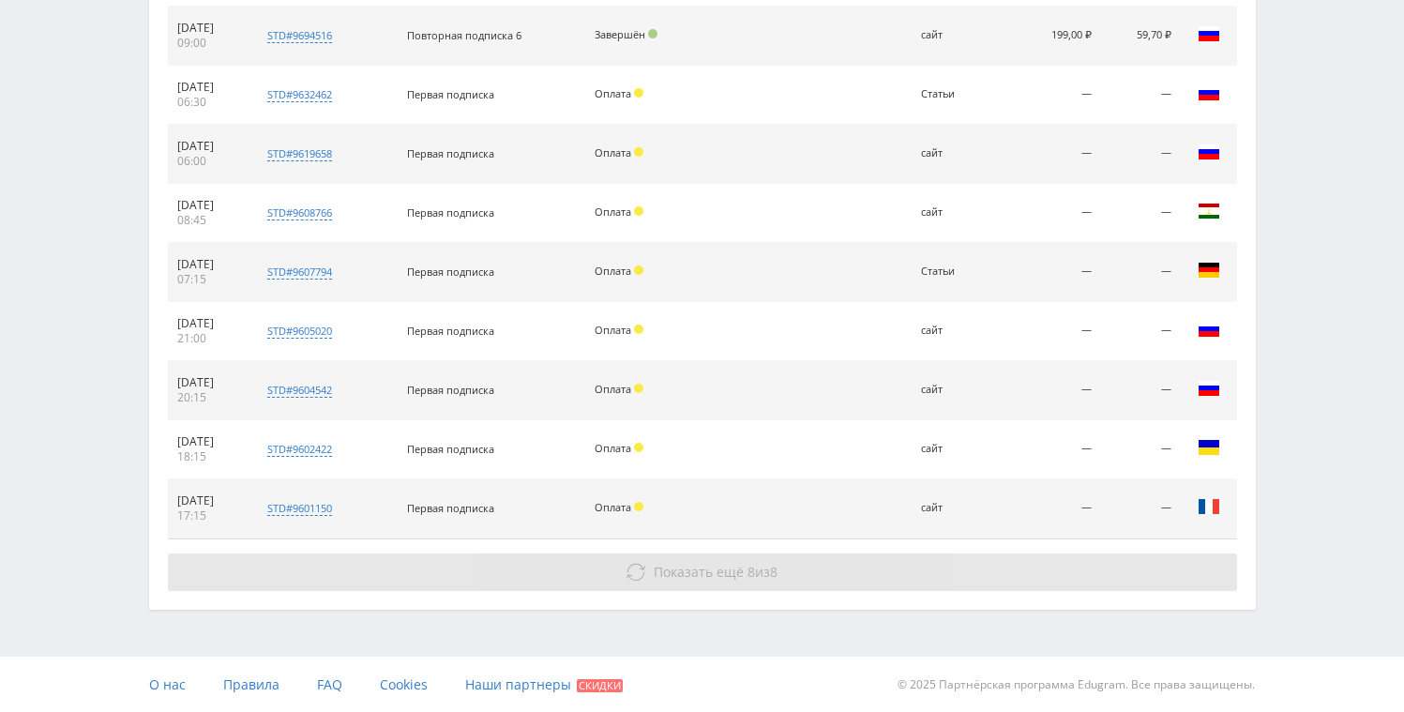
click at [748, 566] on span "8" at bounding box center [752, 572] width 8 height 18
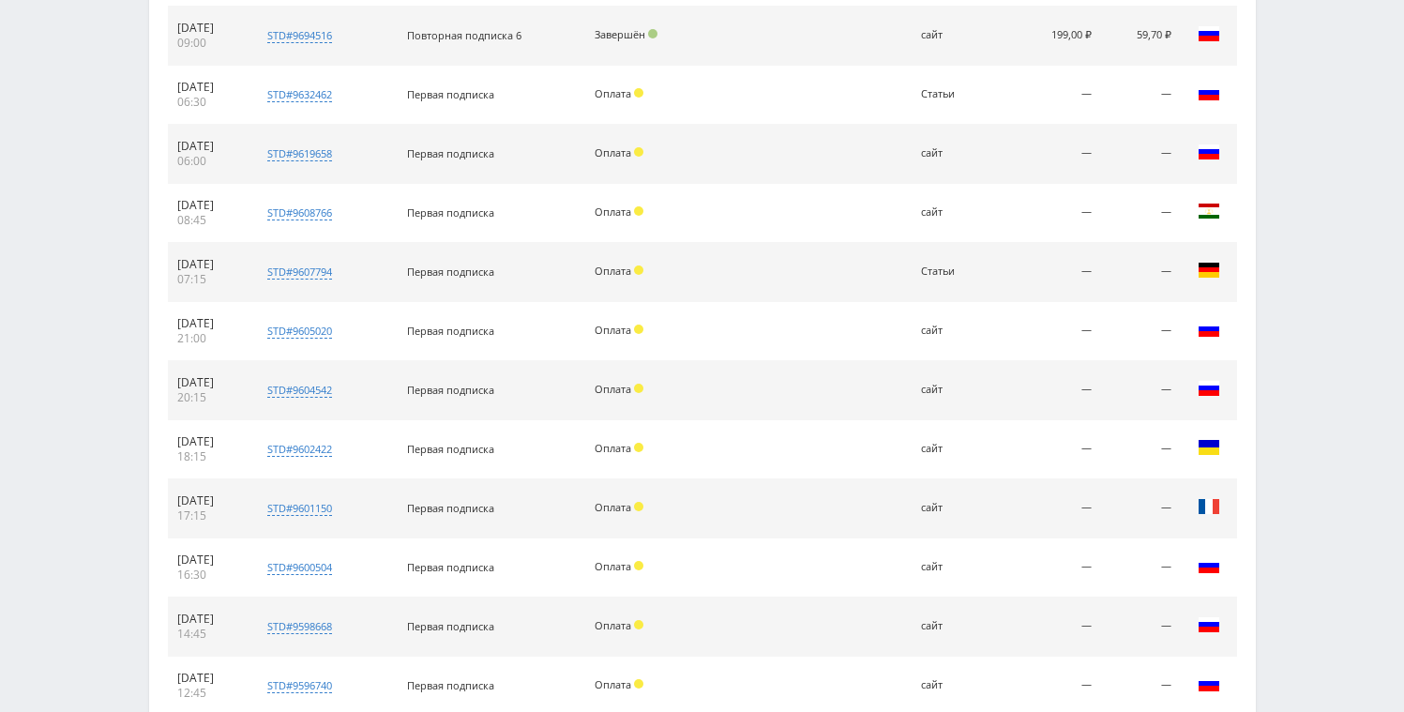
click at [705, 576] on td "Оплата" at bounding box center [645, 567] width 120 height 59
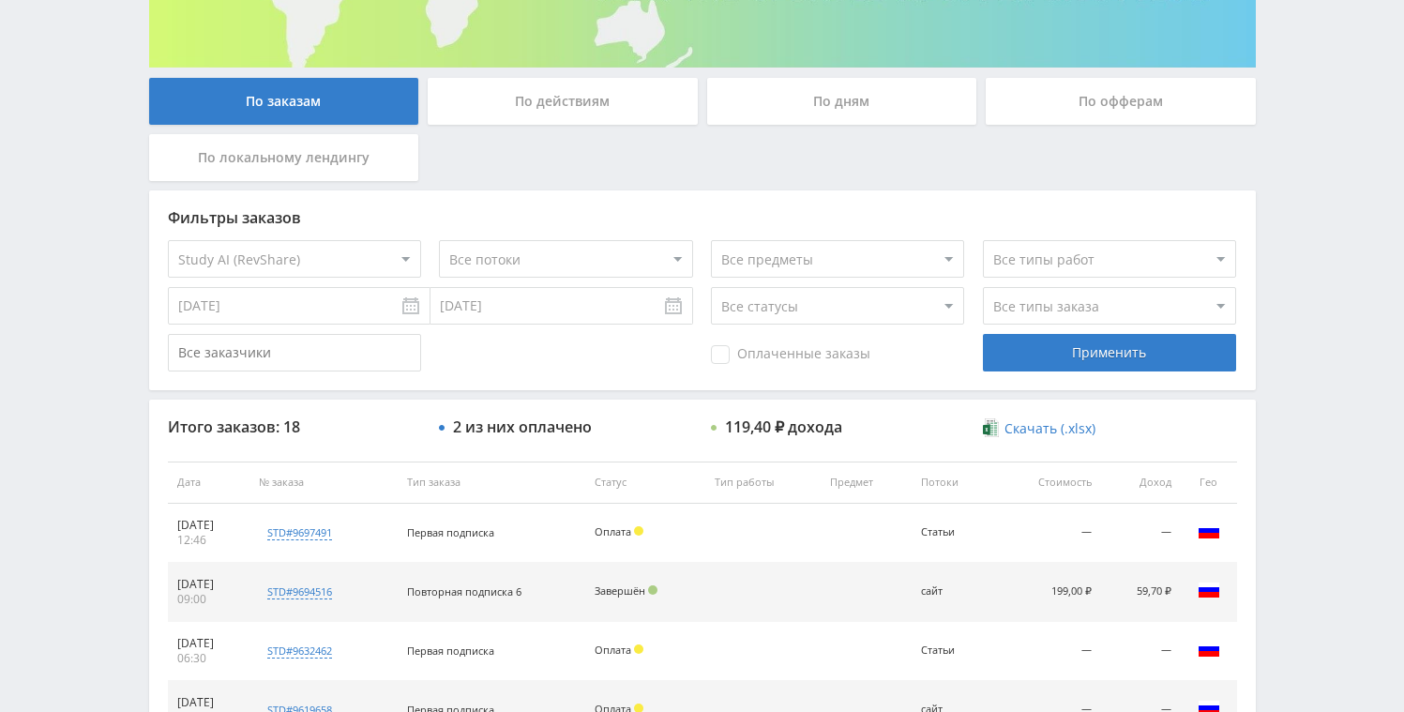
scroll to position [88, 0]
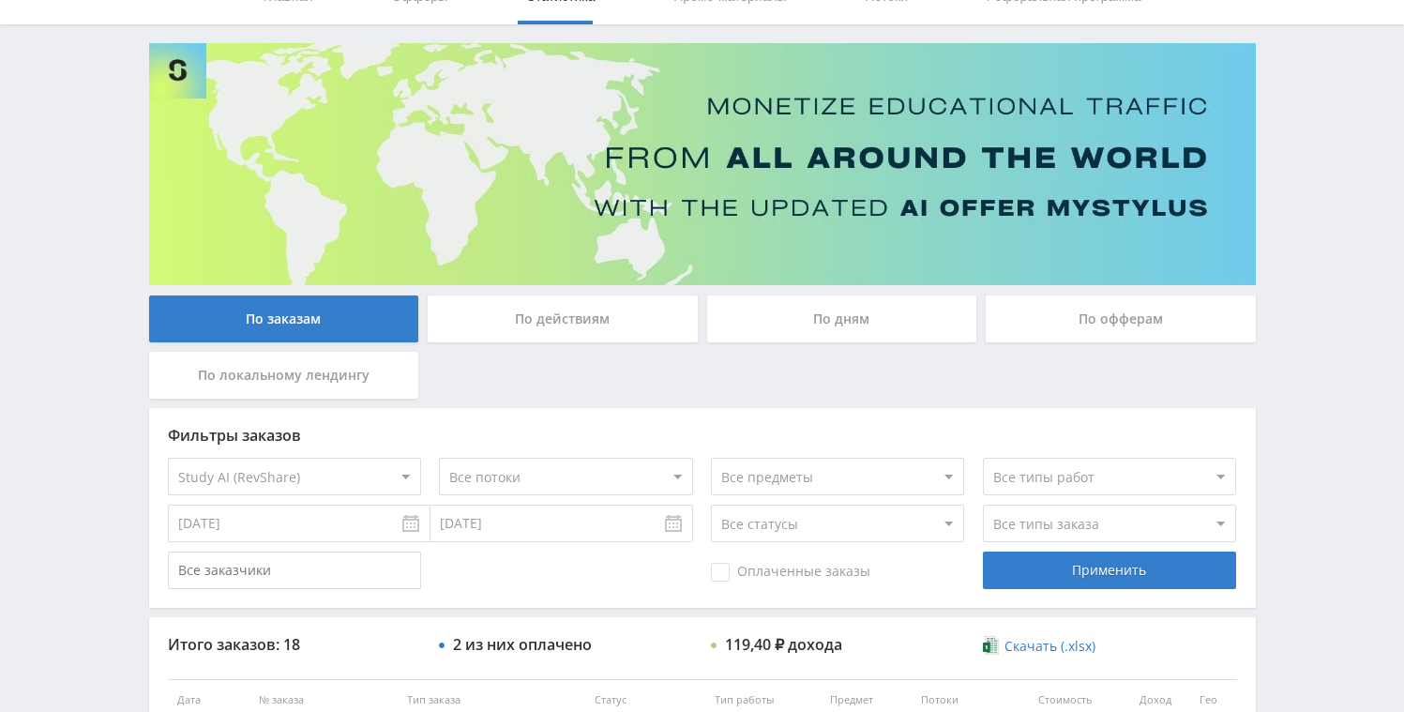
click at [849, 351] on div "По дням" at bounding box center [843, 323] width 280 height 56
click at [852, 340] on div "По дням" at bounding box center [842, 318] width 270 height 47
click at [0, 0] on input "По дням" at bounding box center [0, 0] width 0 height 0
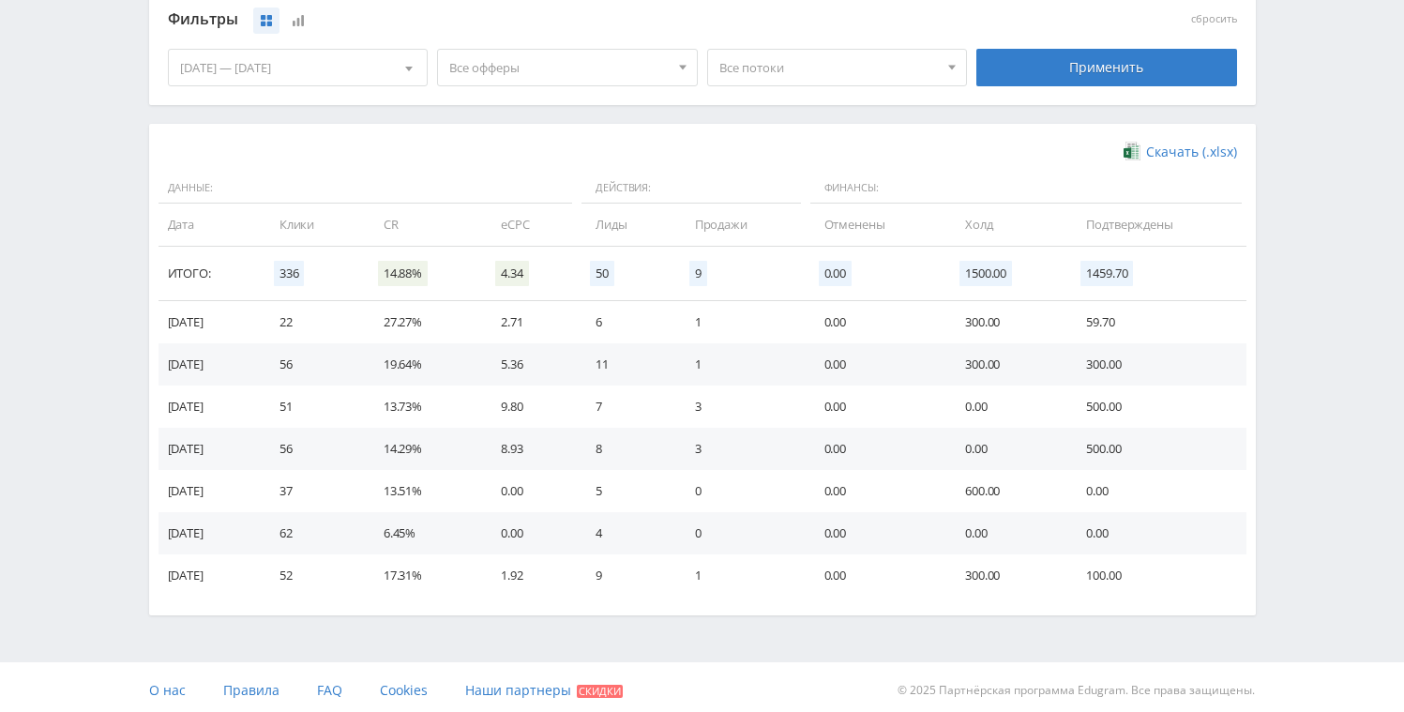
scroll to position [515, 0]
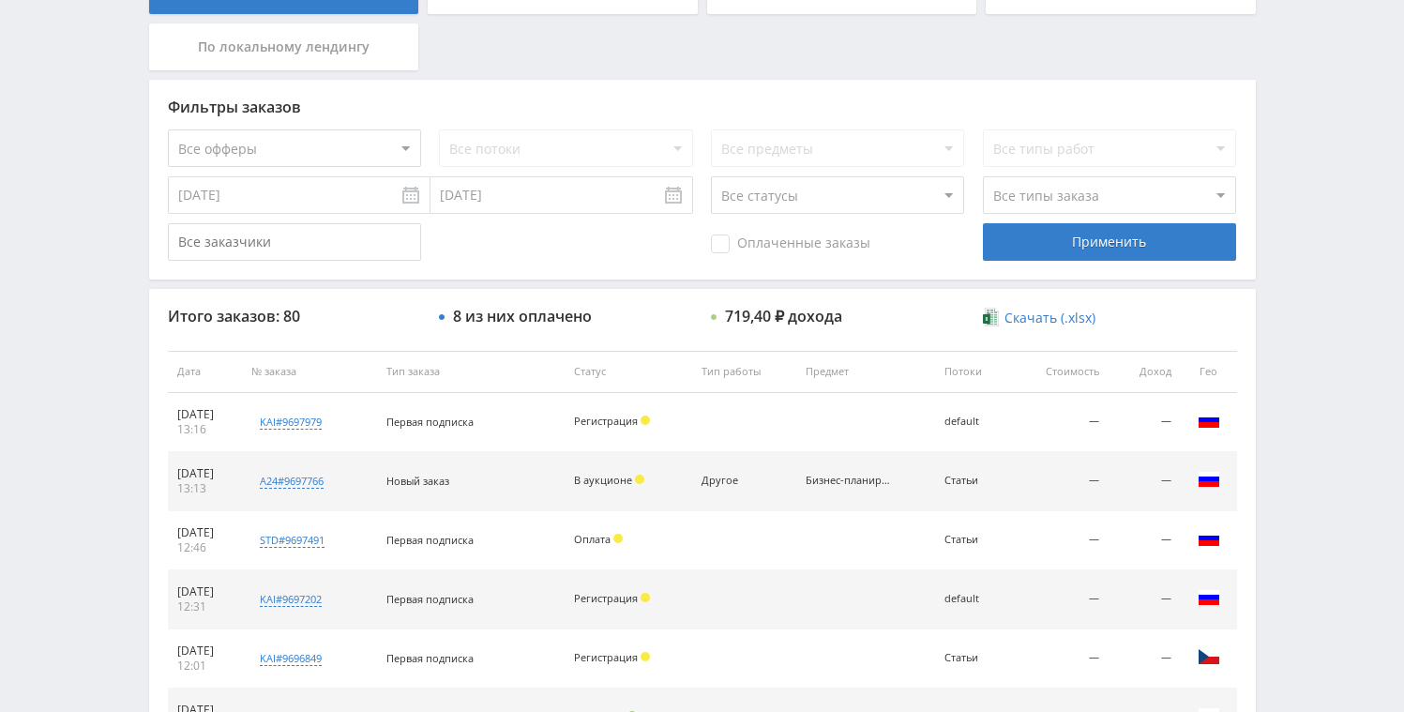
scroll to position [488, 0]
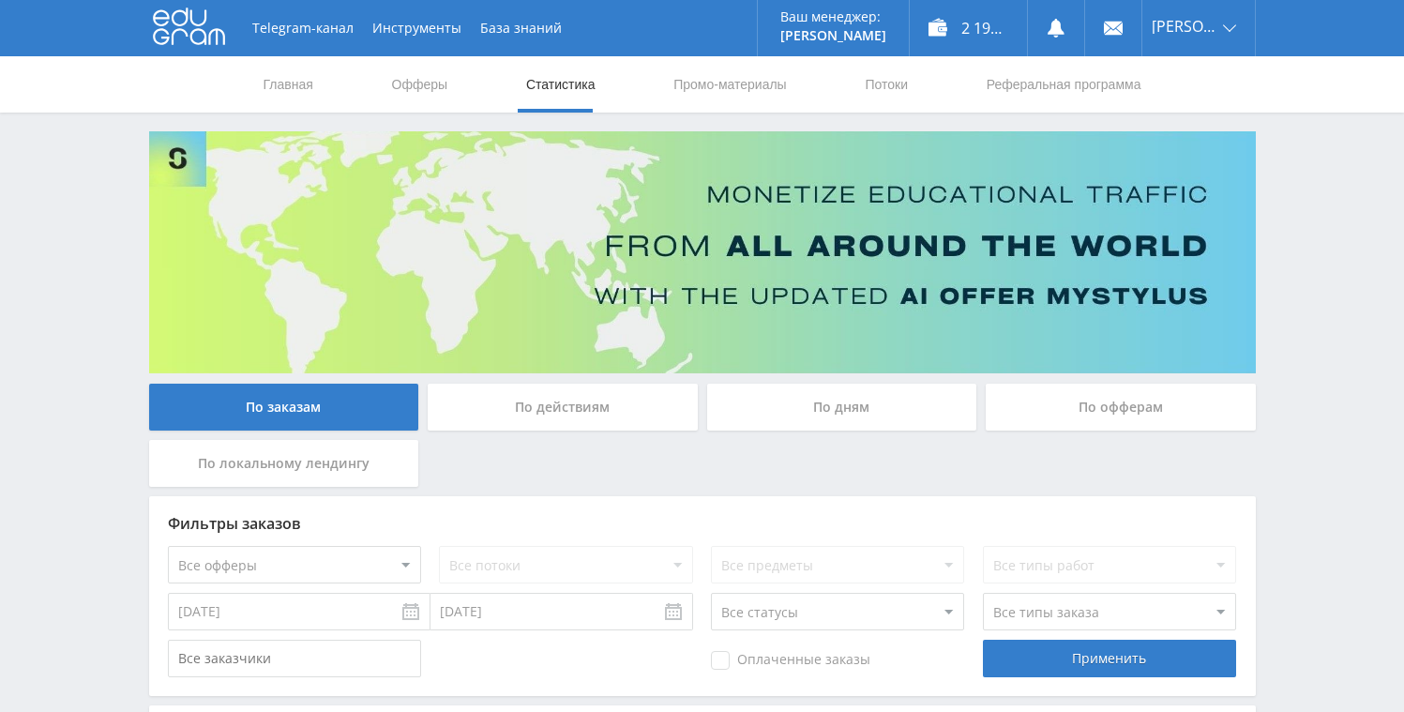
click at [822, 398] on div "По дням" at bounding box center [842, 407] width 270 height 47
click at [0, 0] on input "По дням" at bounding box center [0, 0] width 0 height 0
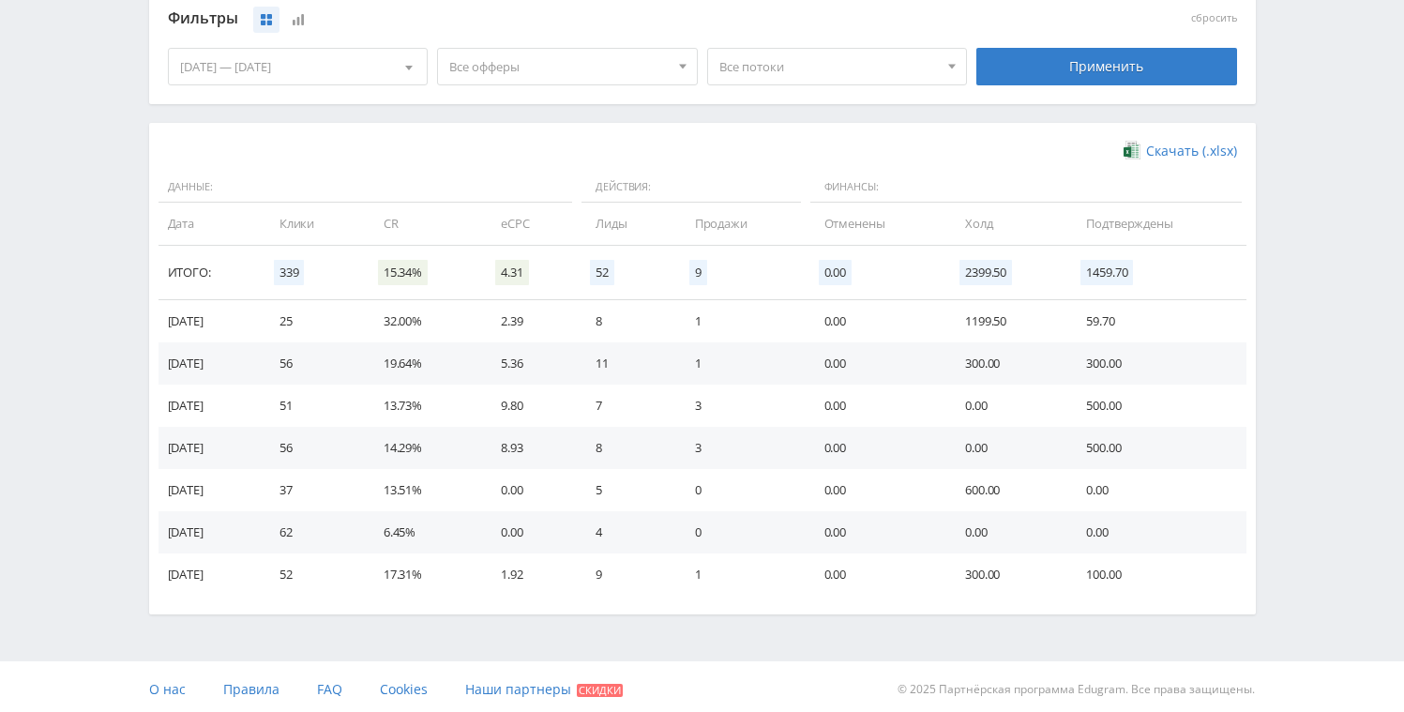
scroll to position [515, 0]
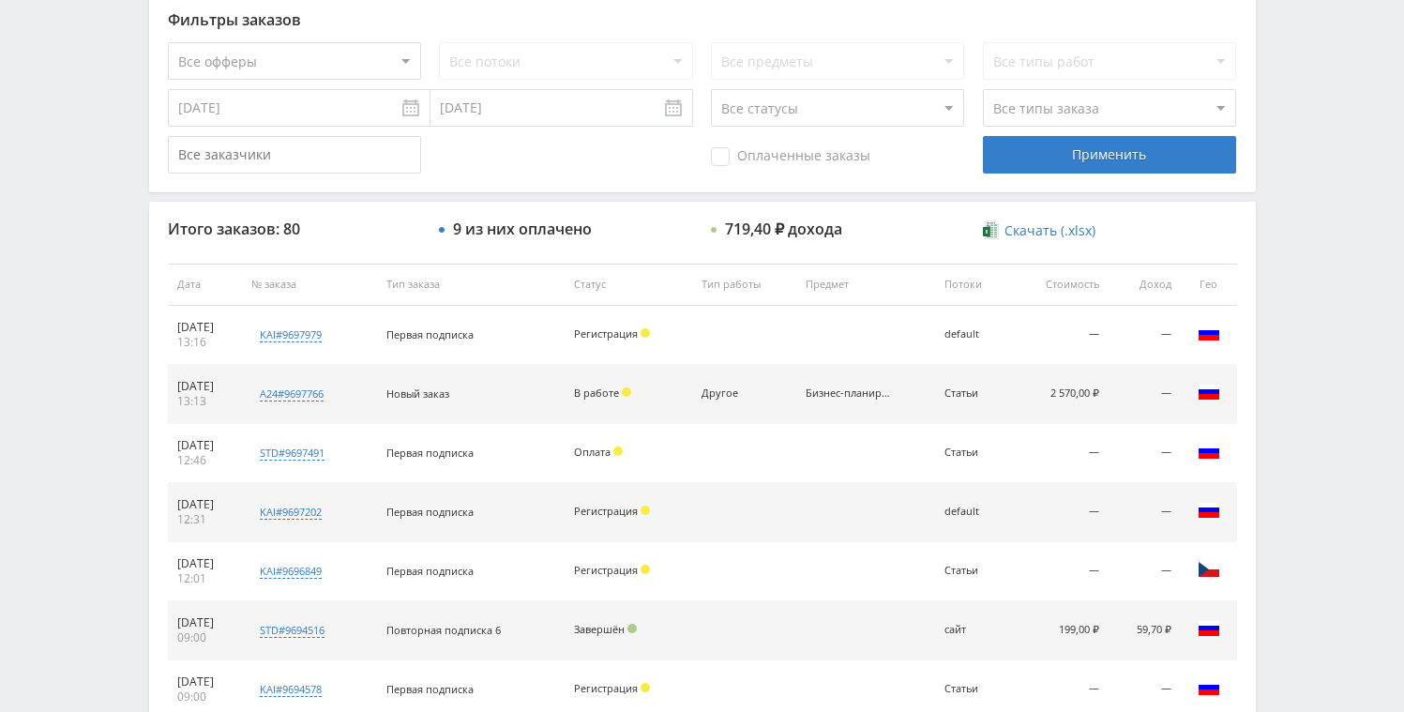
scroll to position [642, 0]
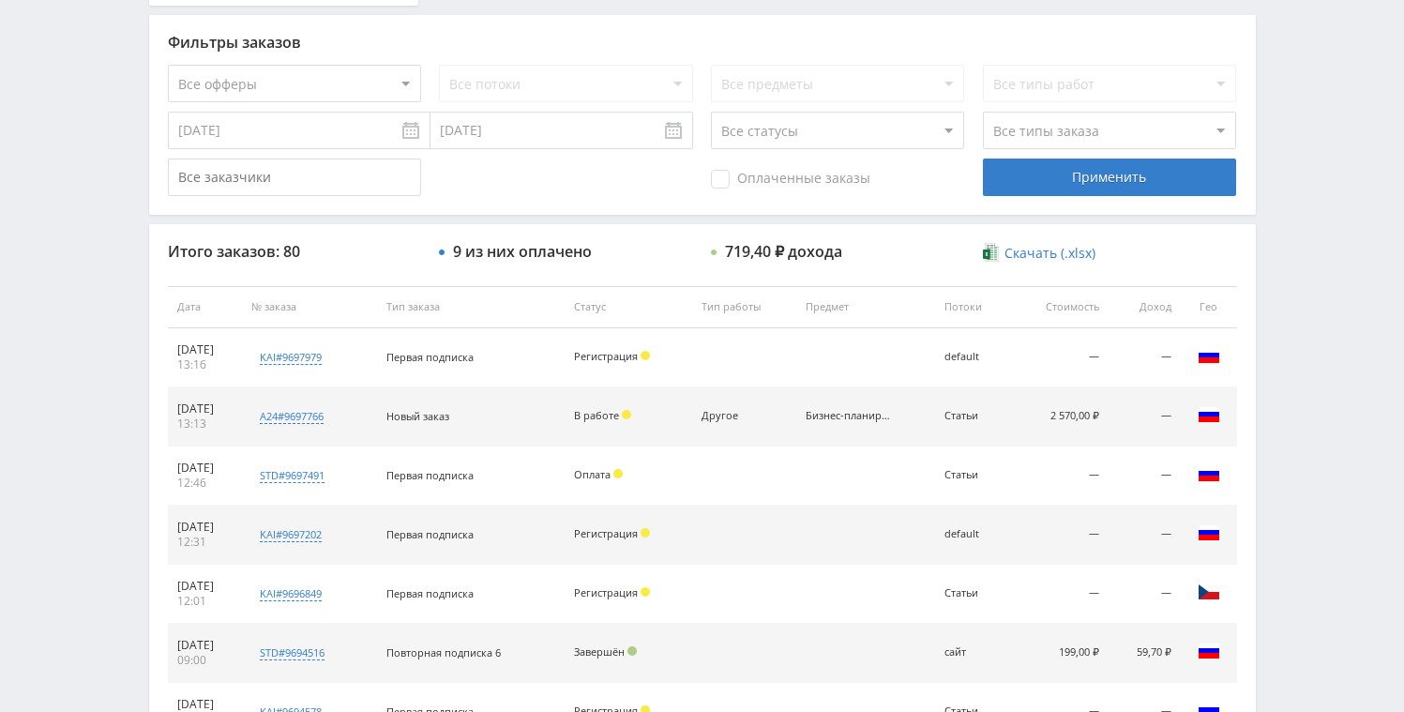
scroll to position [481, 0]
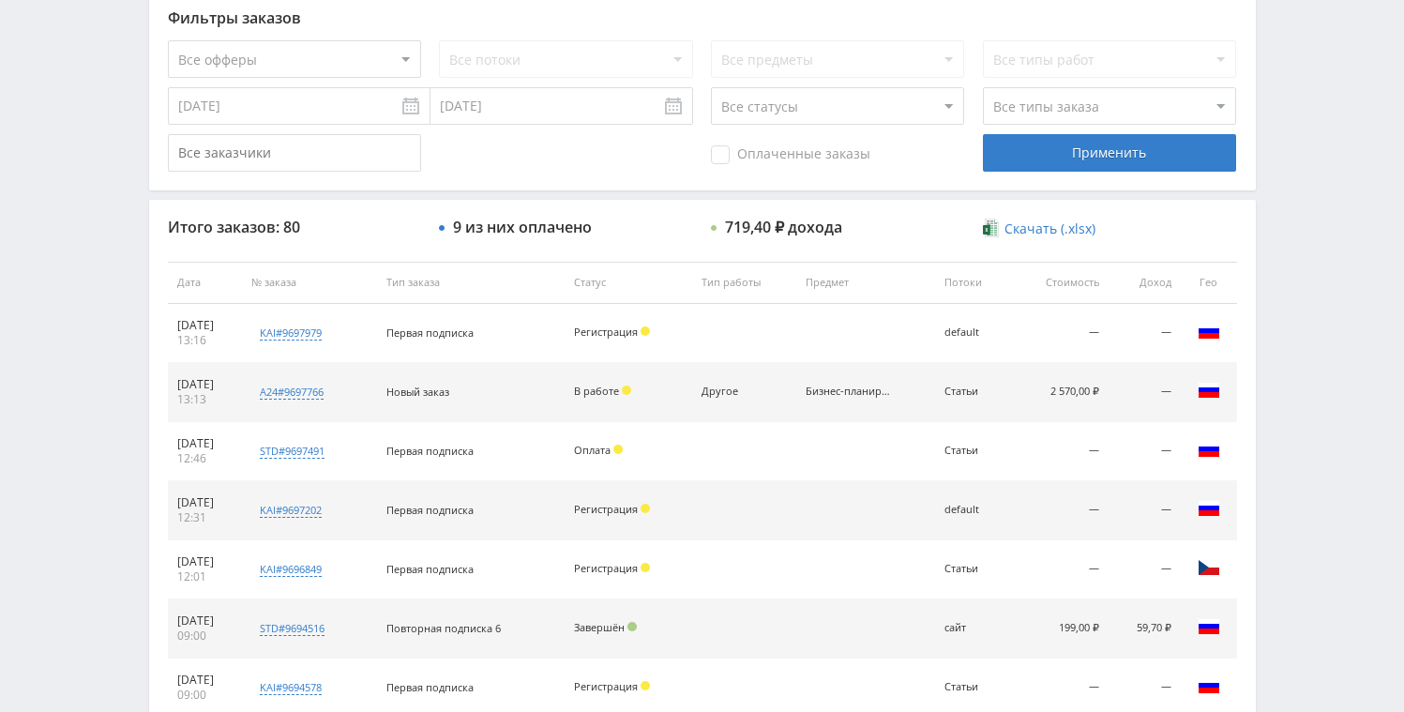
scroll to position [476, 0]
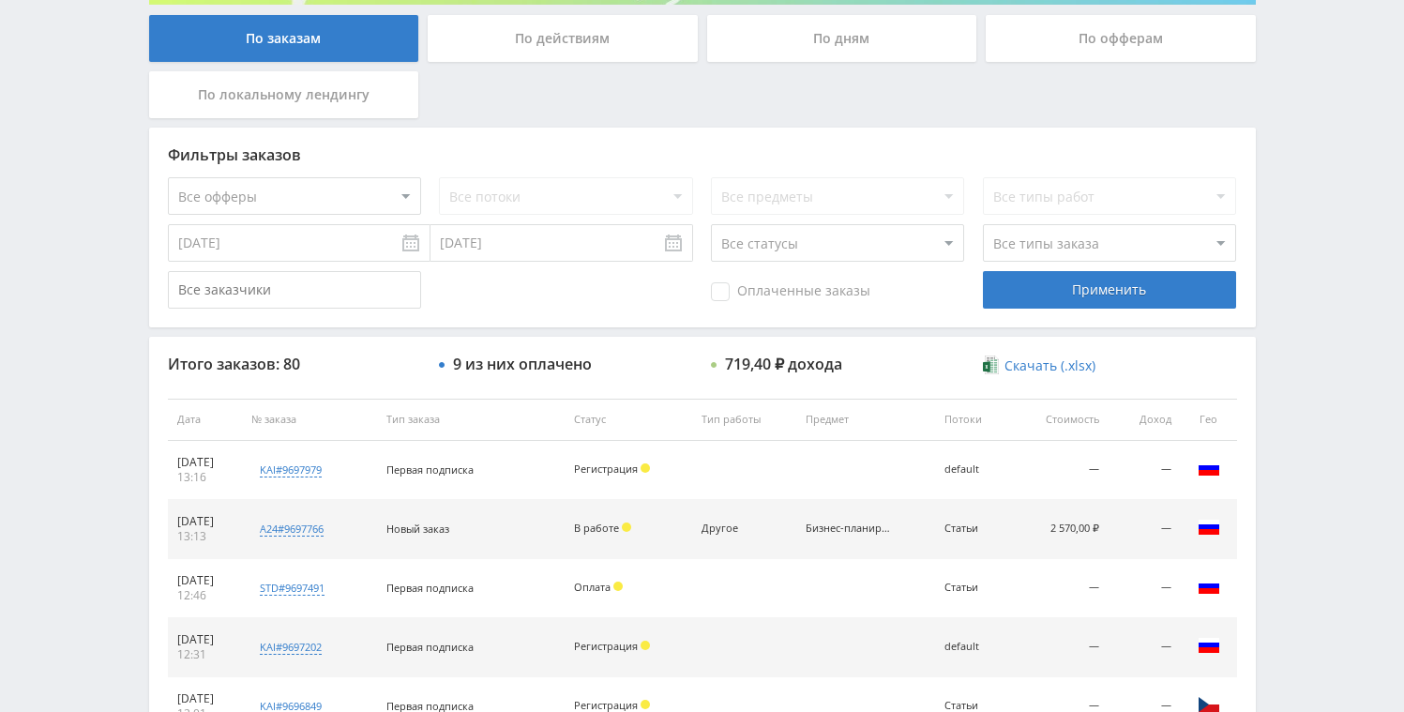
scroll to position [506, 0]
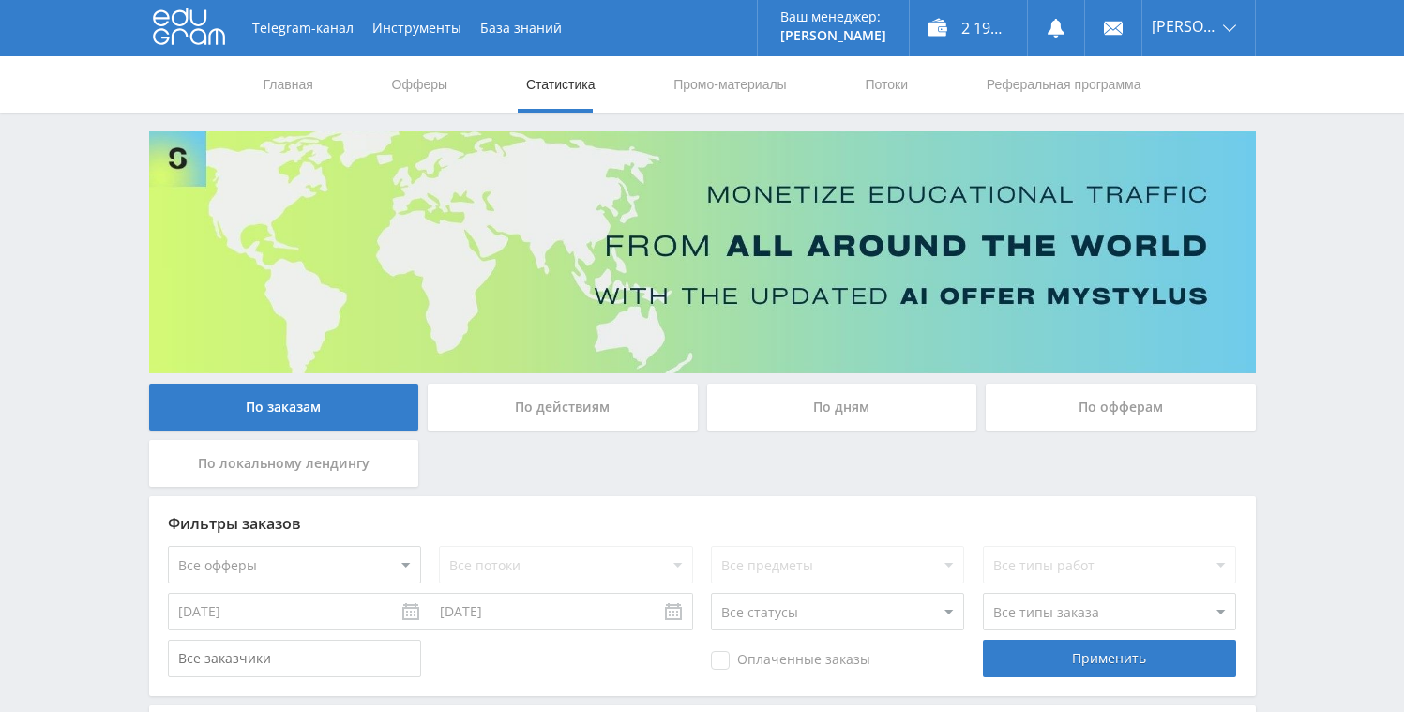
click at [883, 404] on div "По дням" at bounding box center [842, 407] width 270 height 47
click at [0, 0] on input "По дням" at bounding box center [0, 0] width 0 height 0
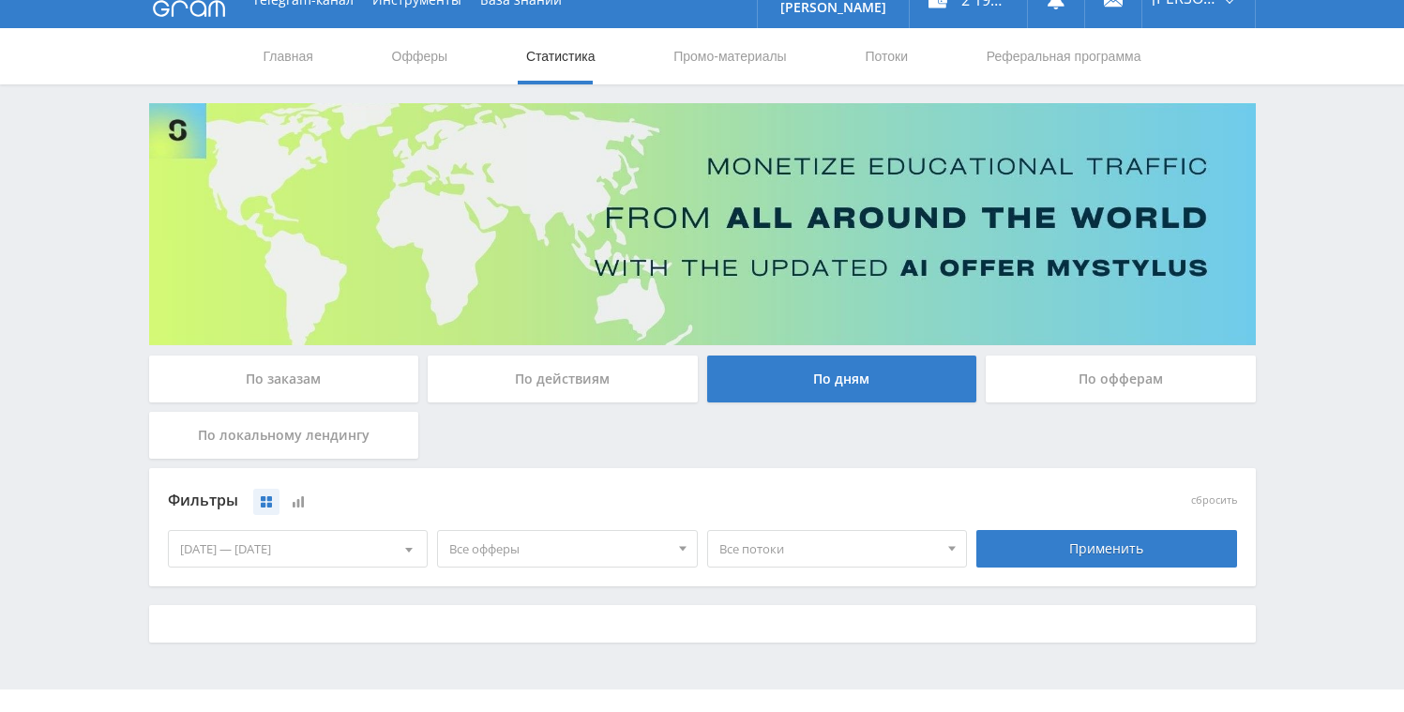
scroll to position [61, 0]
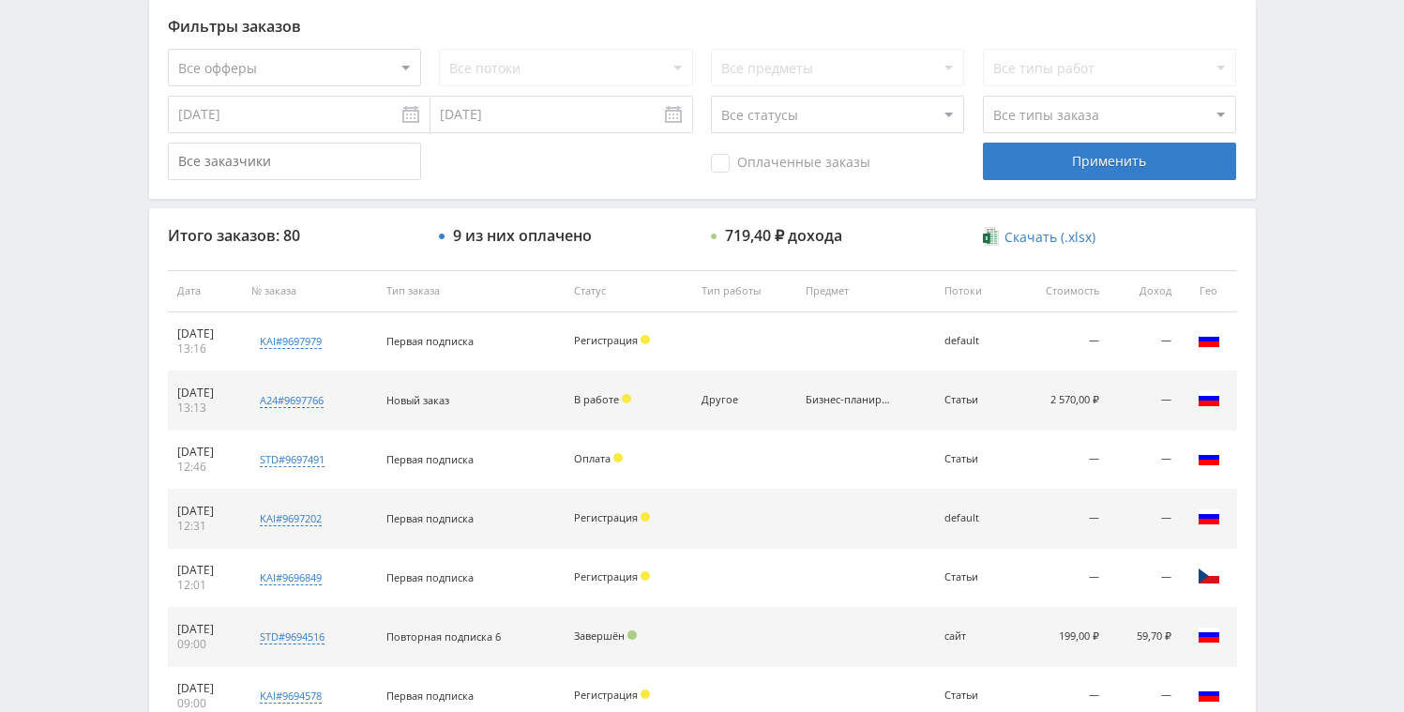
scroll to position [355, 0]
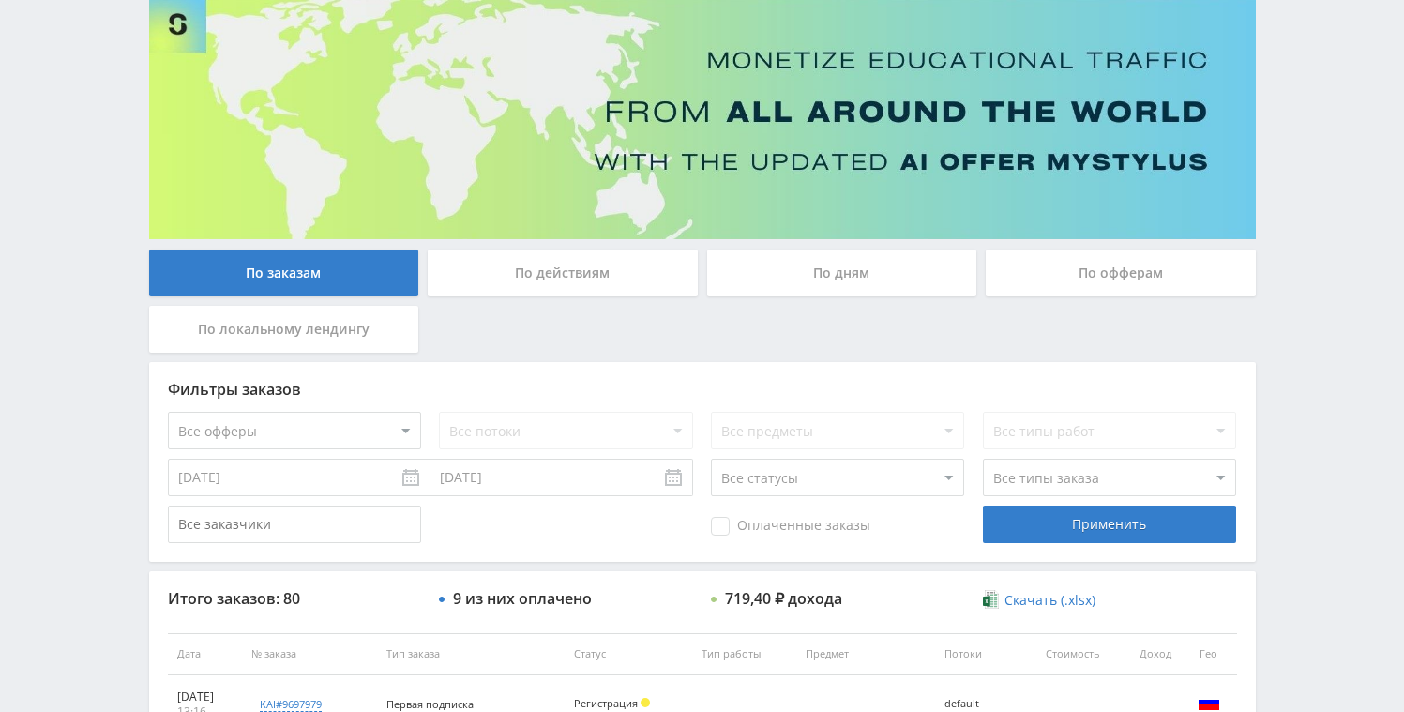
scroll to position [128, 0]
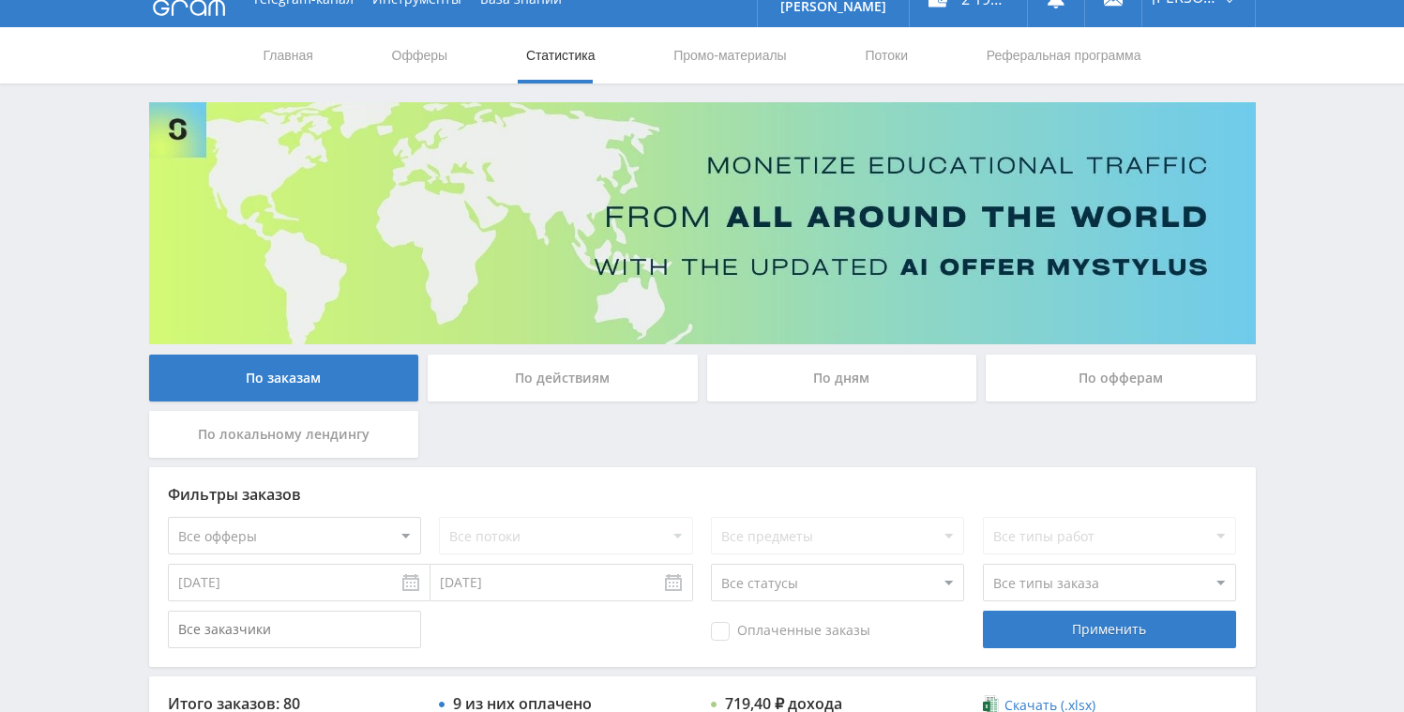
scroll to position [30, 0]
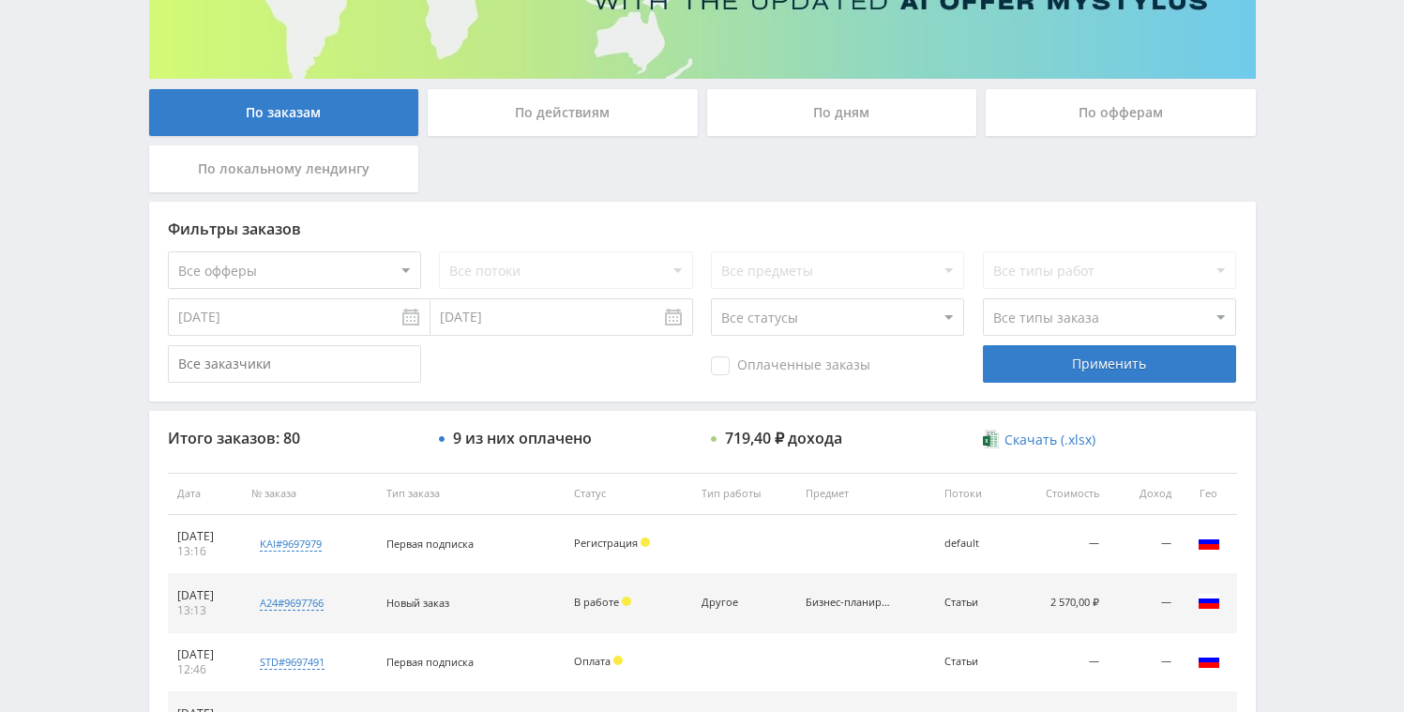
scroll to position [294, 0]
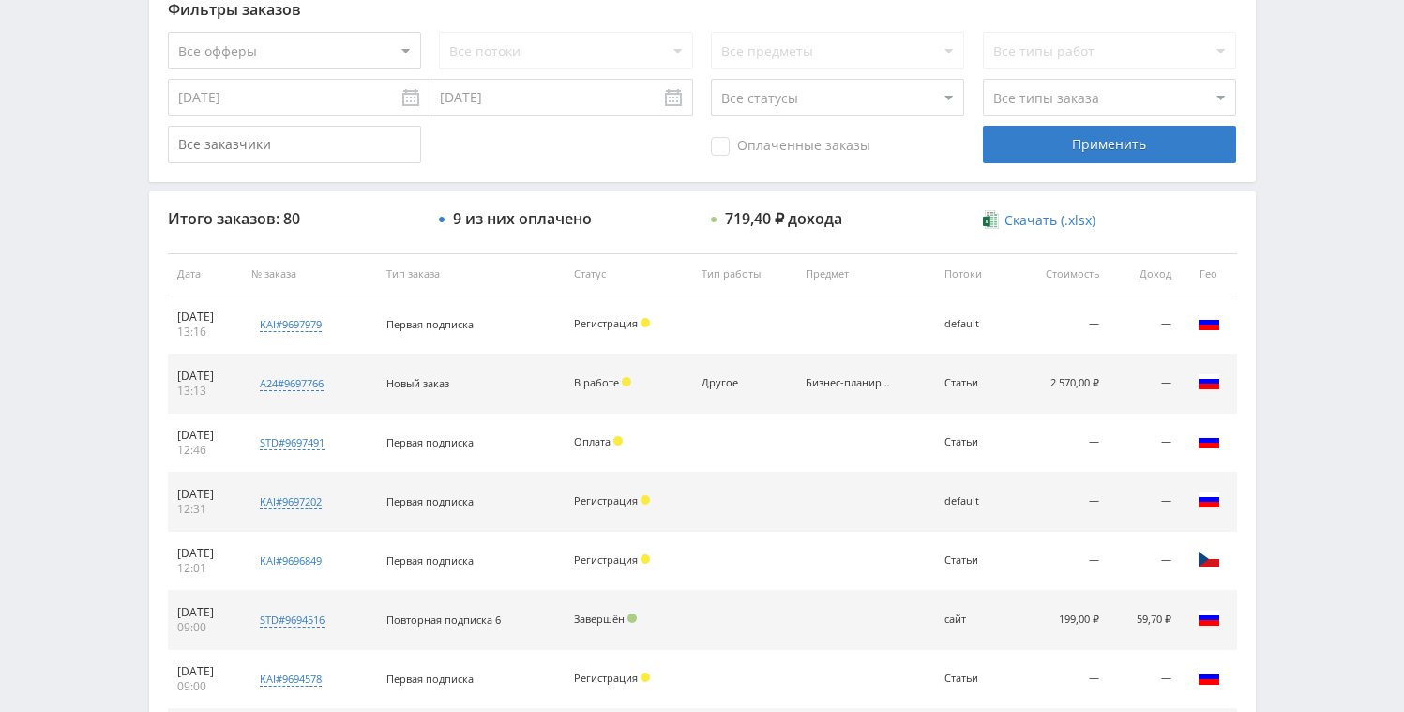
scroll to position [517, 0]
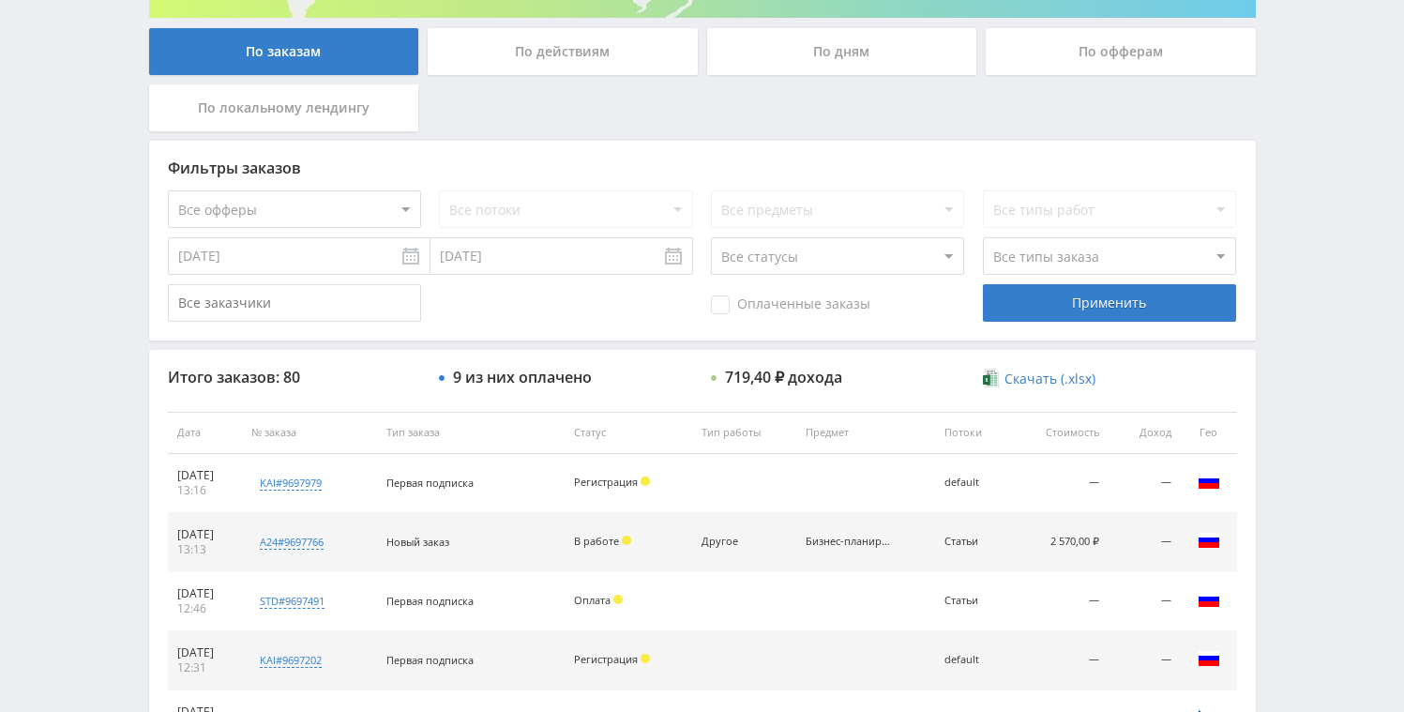
scroll to position [97, 0]
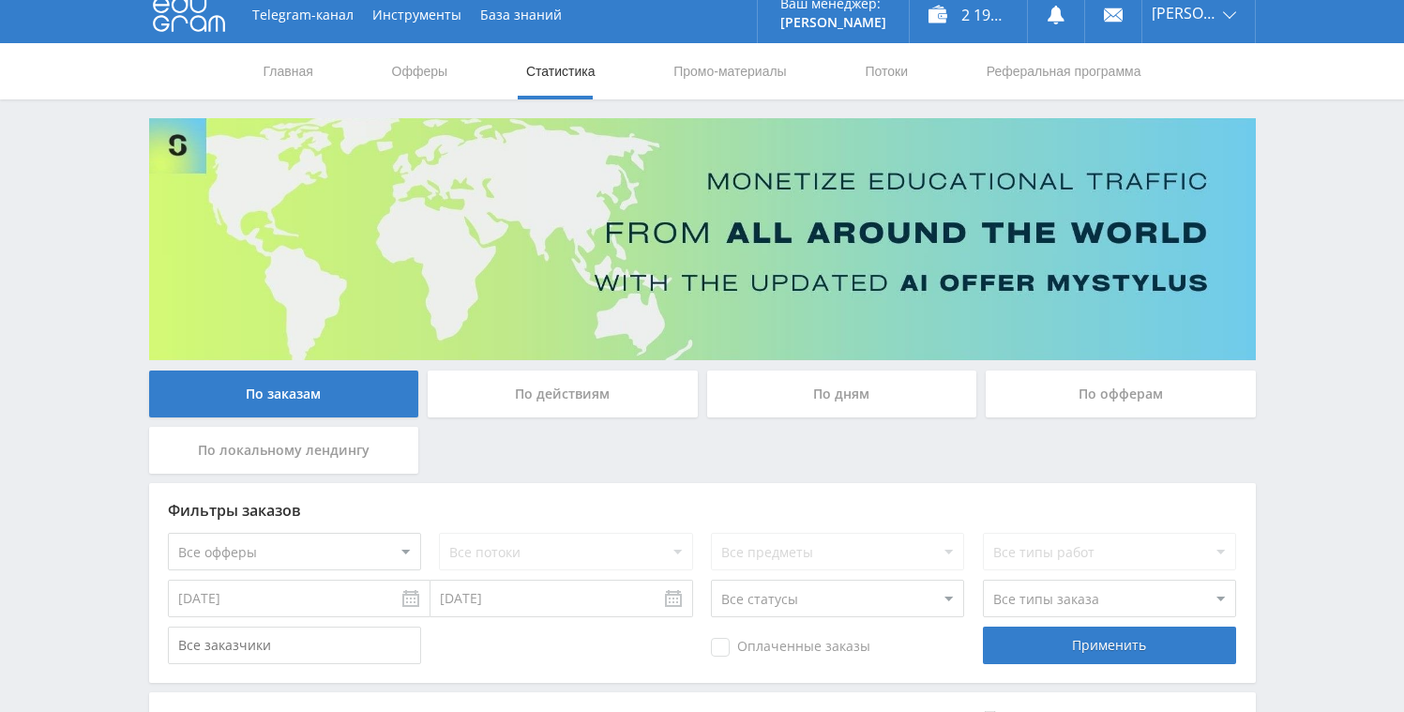
scroll to position [1, 0]
